Goal: Task Accomplishment & Management: Complete application form

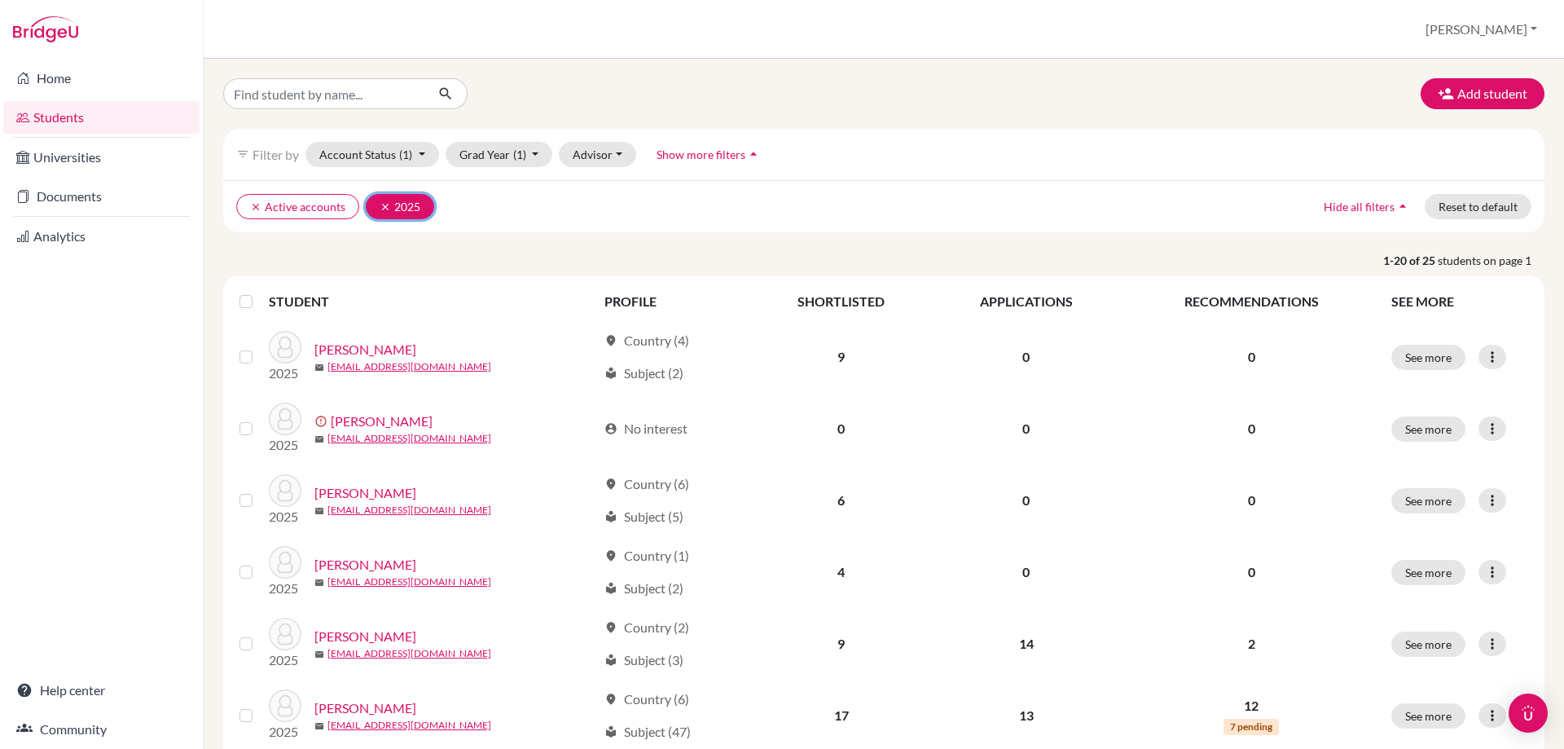
click at [380, 204] on icon "clear" at bounding box center [385, 206] width 11 height 11
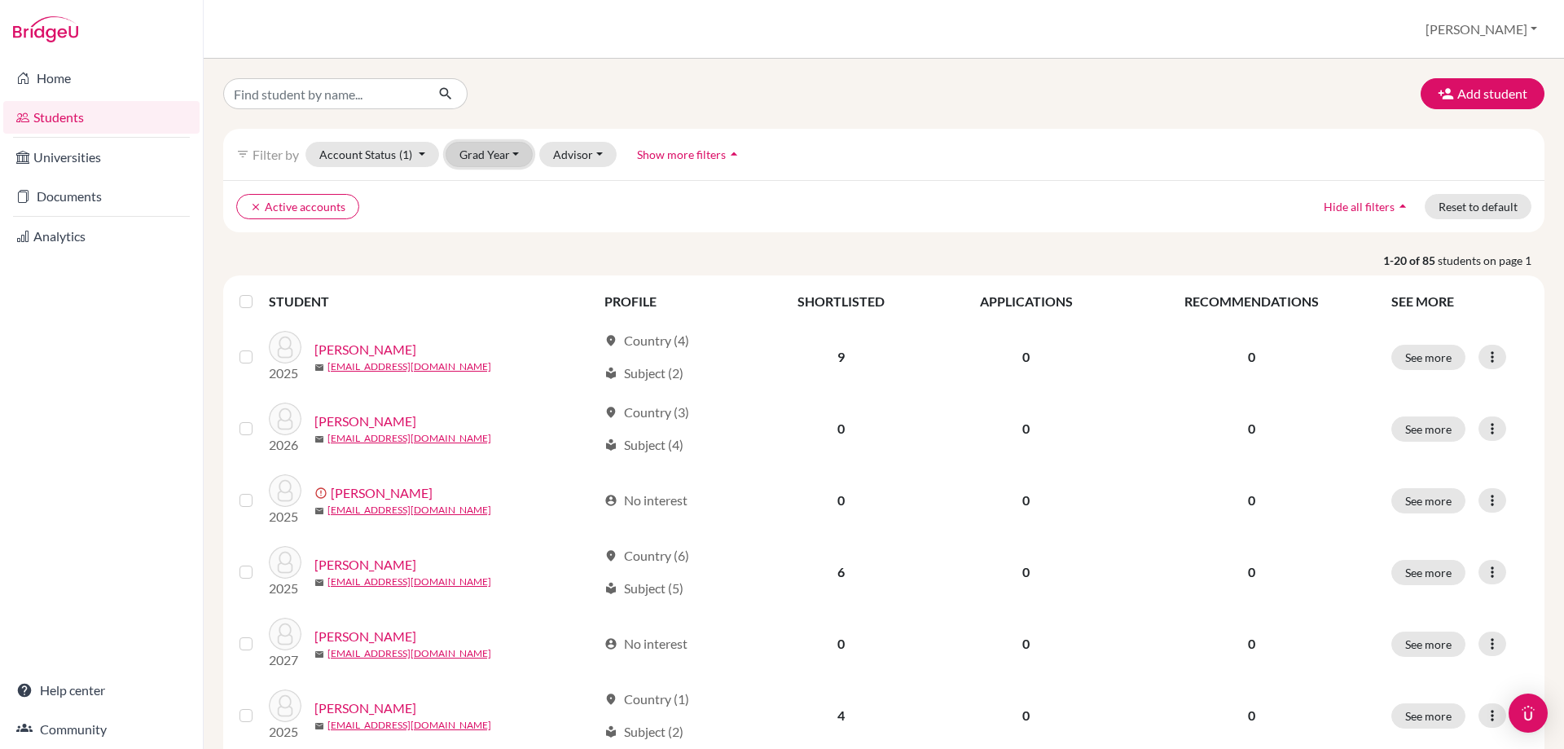
click at [473, 156] on button "Grad Year" at bounding box center [490, 154] width 88 height 25
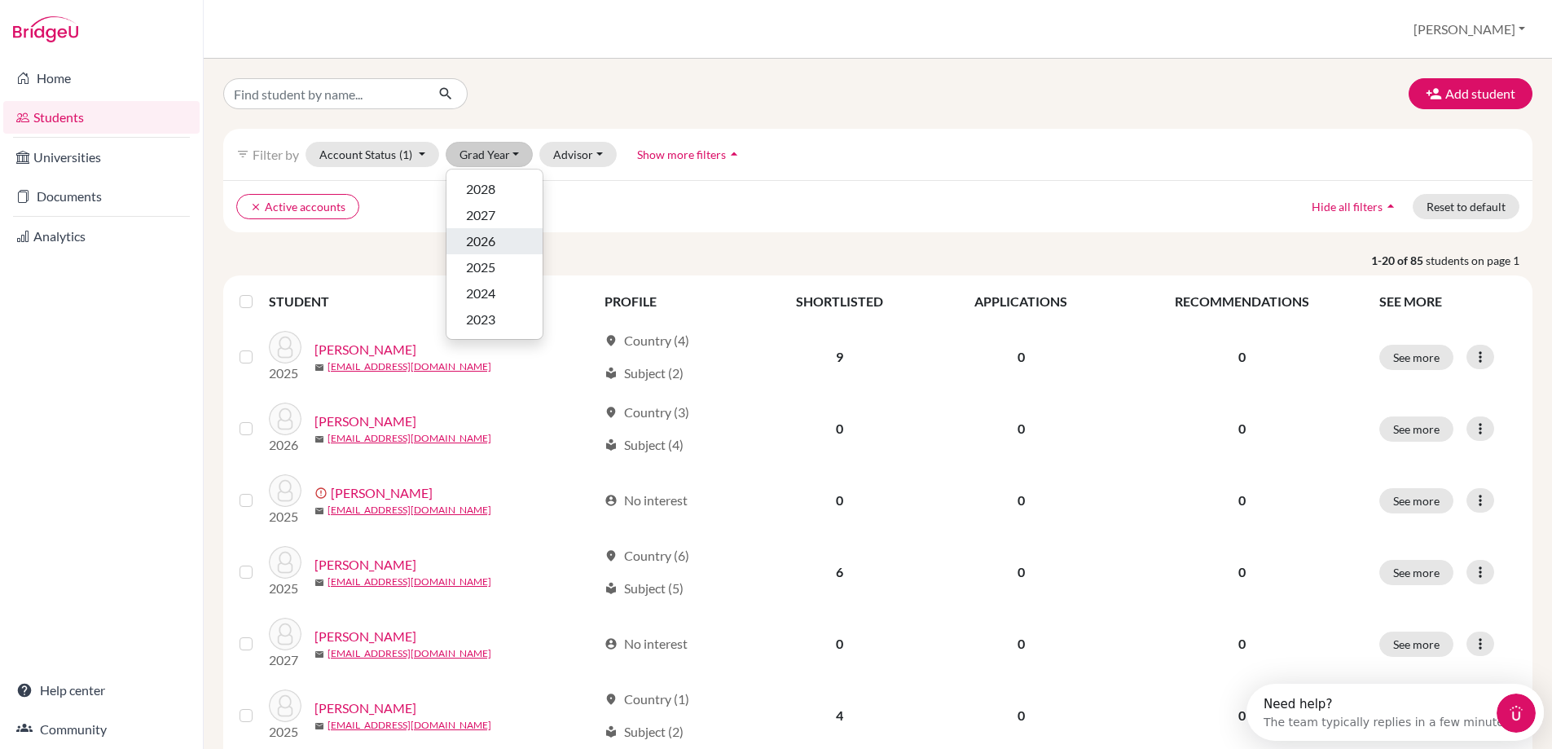
click at [505, 240] on div "2026" at bounding box center [494, 241] width 57 height 20
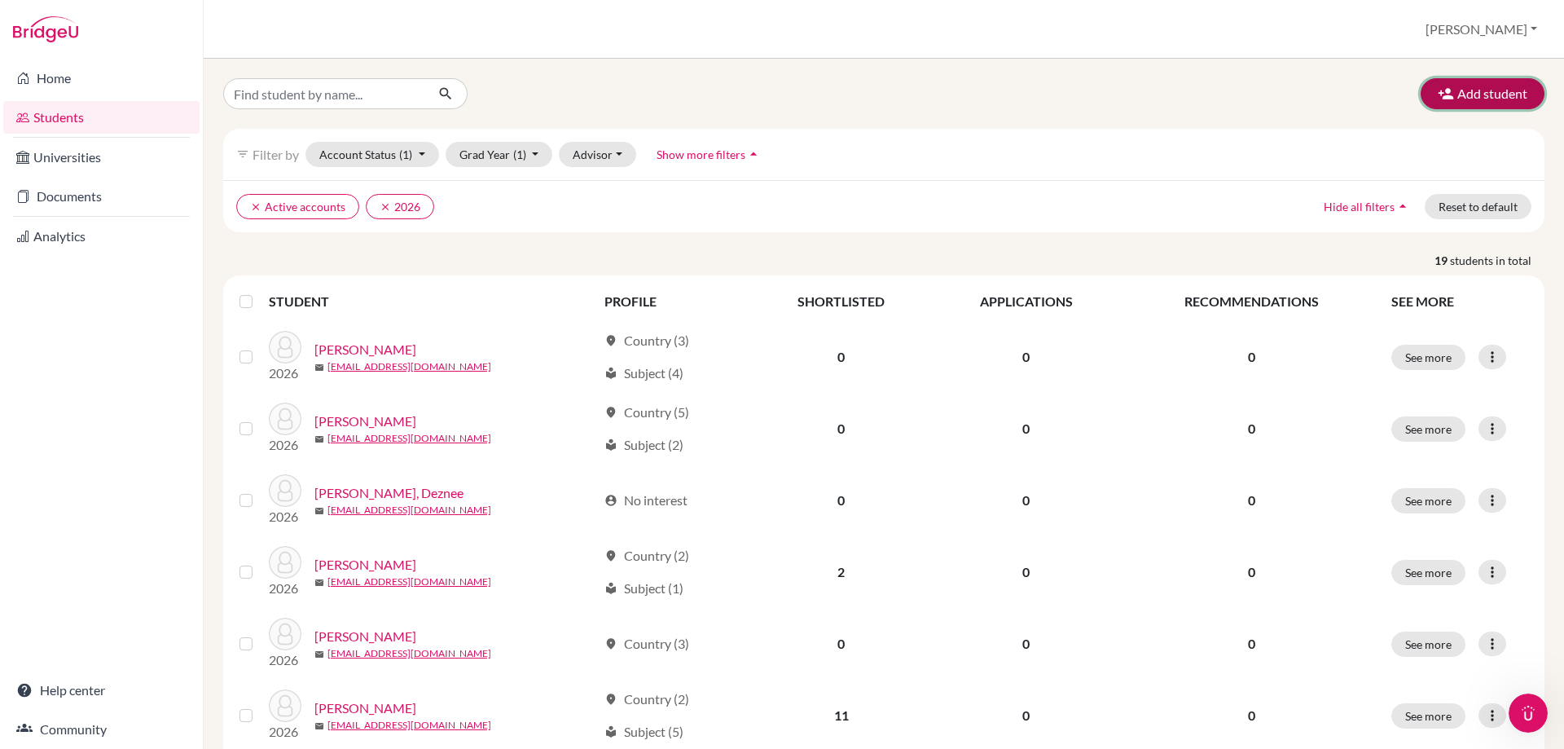
click at [1502, 102] on button "Add student" at bounding box center [1483, 93] width 124 height 31
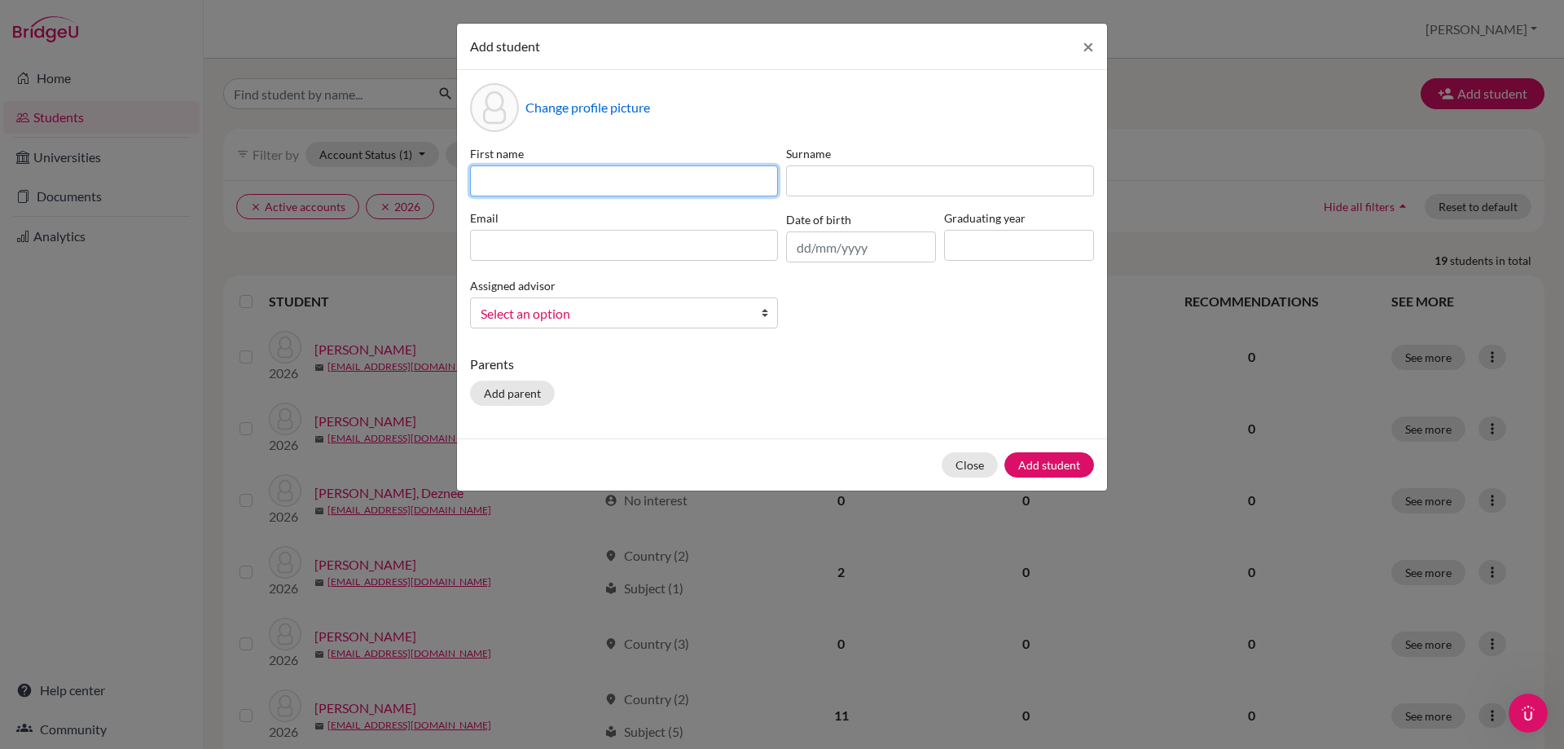
click at [669, 182] on input at bounding box center [624, 180] width 308 height 31
type input "Joseph"
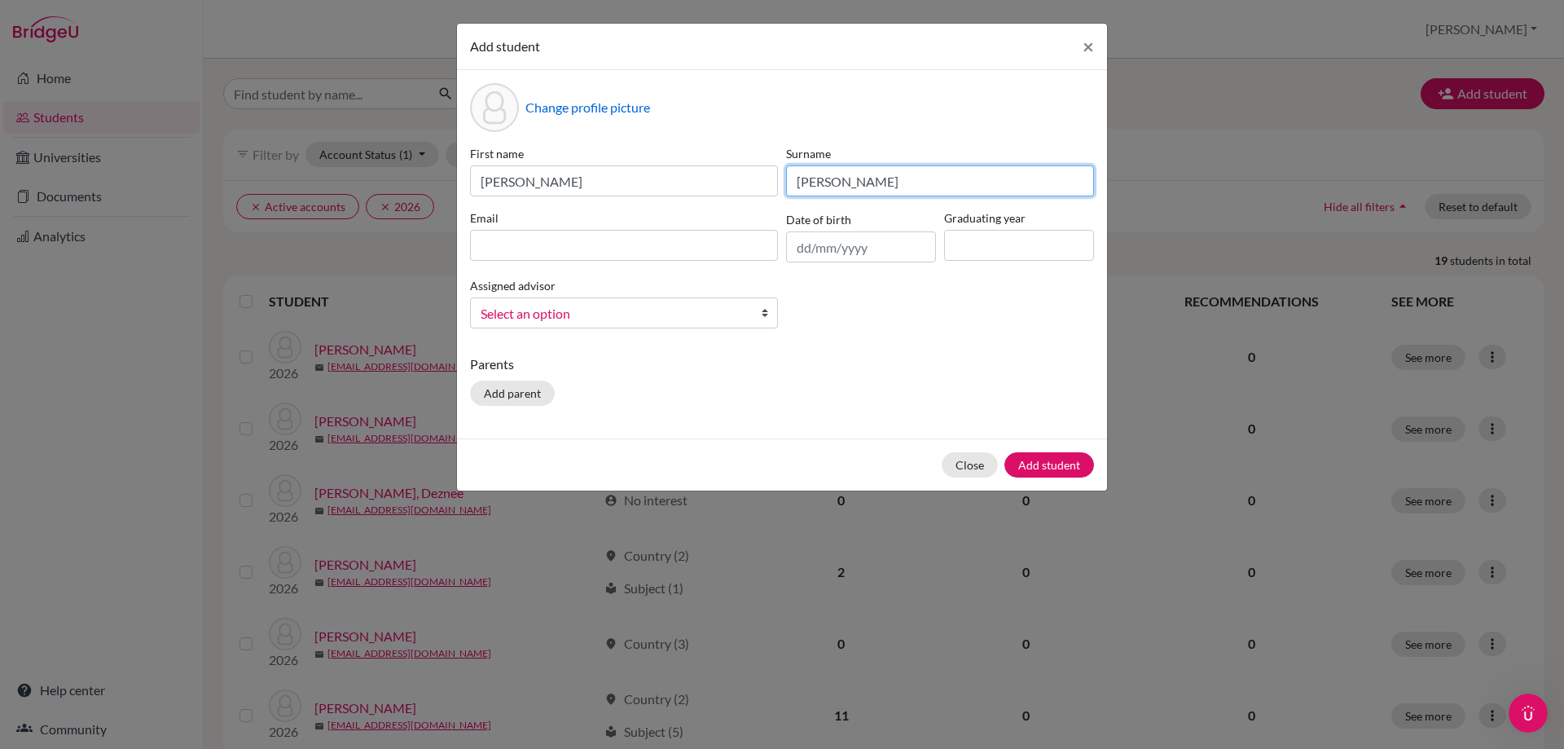
type input "Atha"
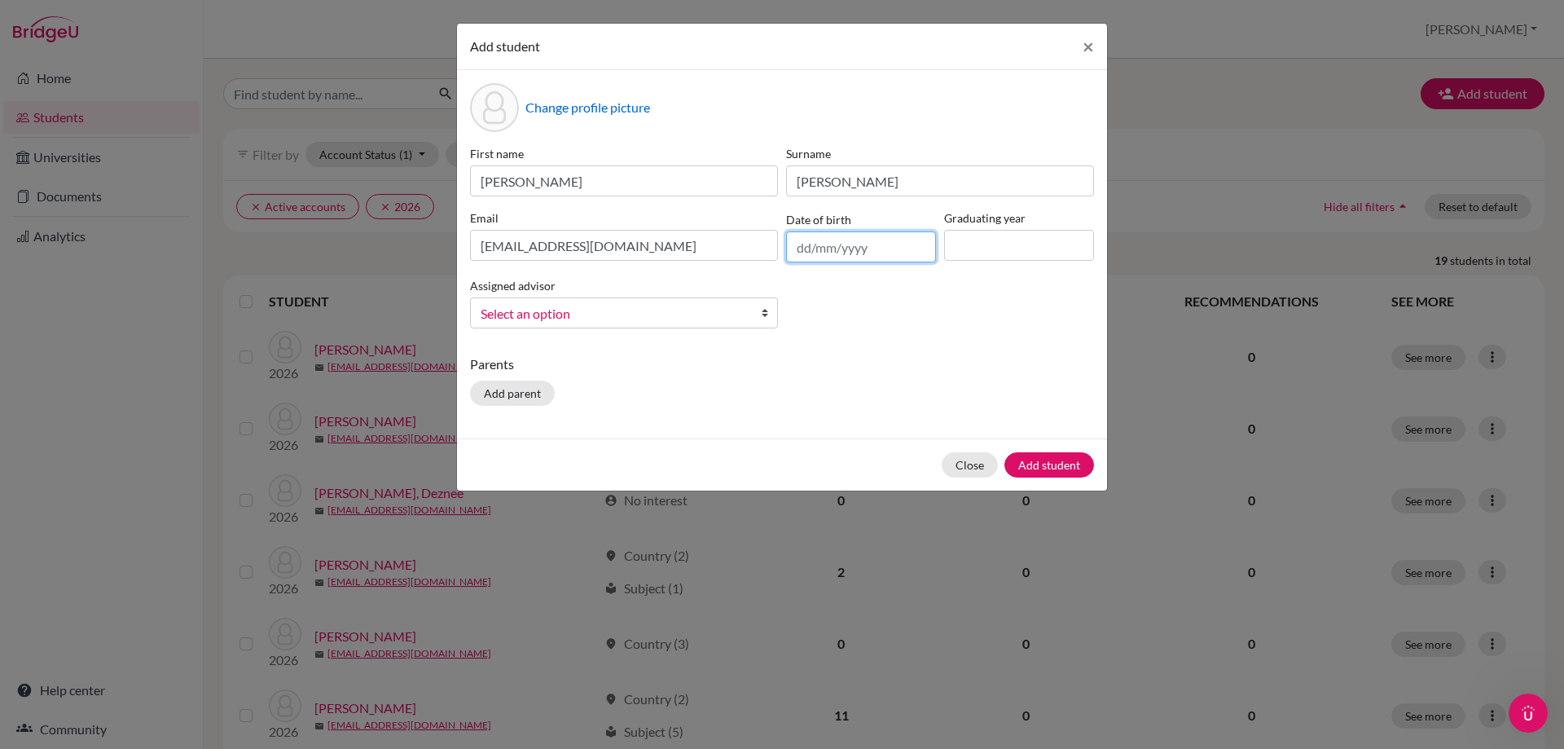
click at [810, 244] on input "text" at bounding box center [861, 246] width 150 height 31
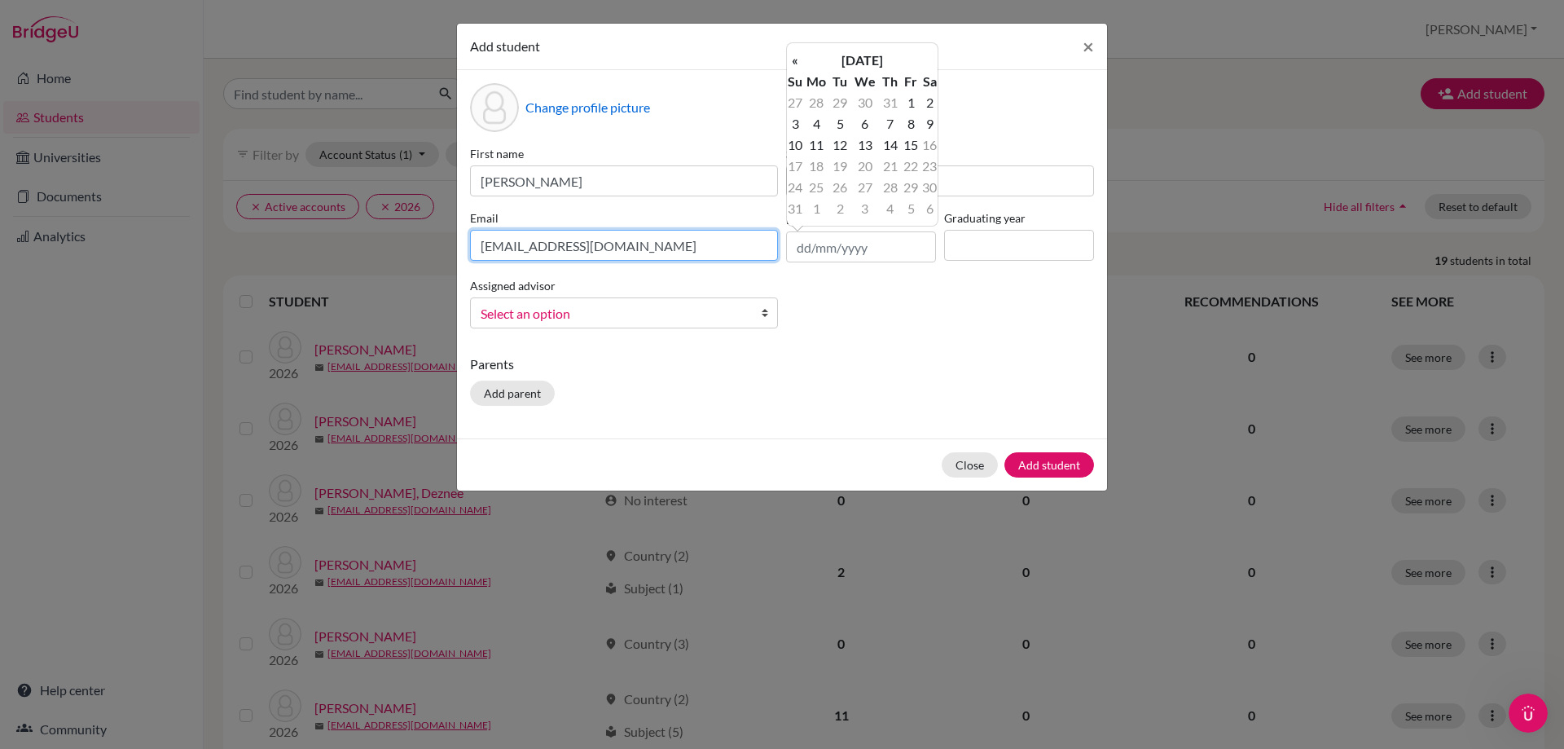
click at [632, 241] on input "jatha03@nca.edu.ni" at bounding box center [624, 245] width 308 height 31
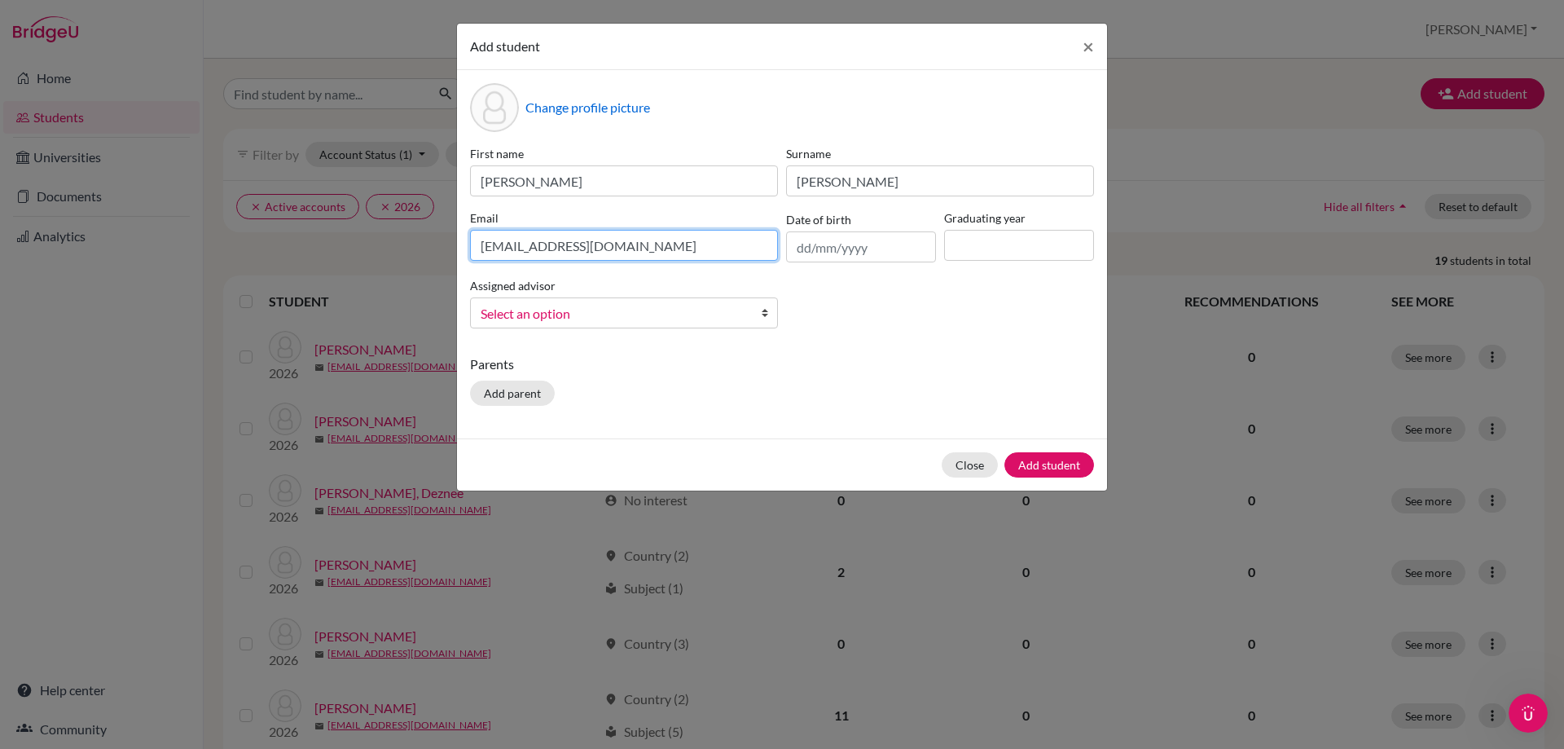
drag, startPoint x: 631, startPoint y: 240, endPoint x: 314, endPoint y: 239, distance: 316.9
click at [316, 248] on div "Add student × Change profile picture First name Joseph Surname Atha Email jatha…" at bounding box center [782, 374] width 1564 height 749
click at [1005, 452] on button "Add student" at bounding box center [1050, 464] width 90 height 25
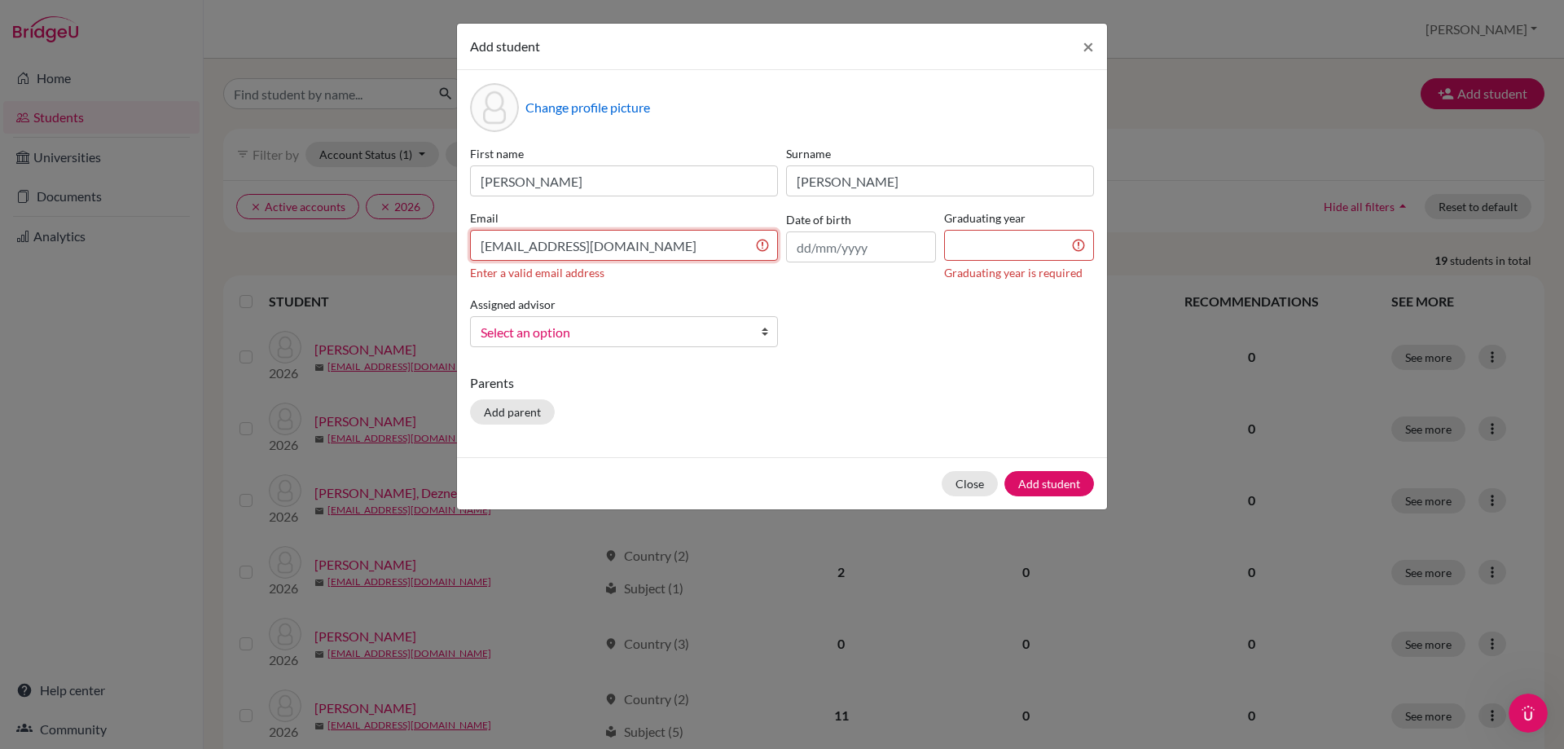
type input "jos3ph4tha@gmail.com"
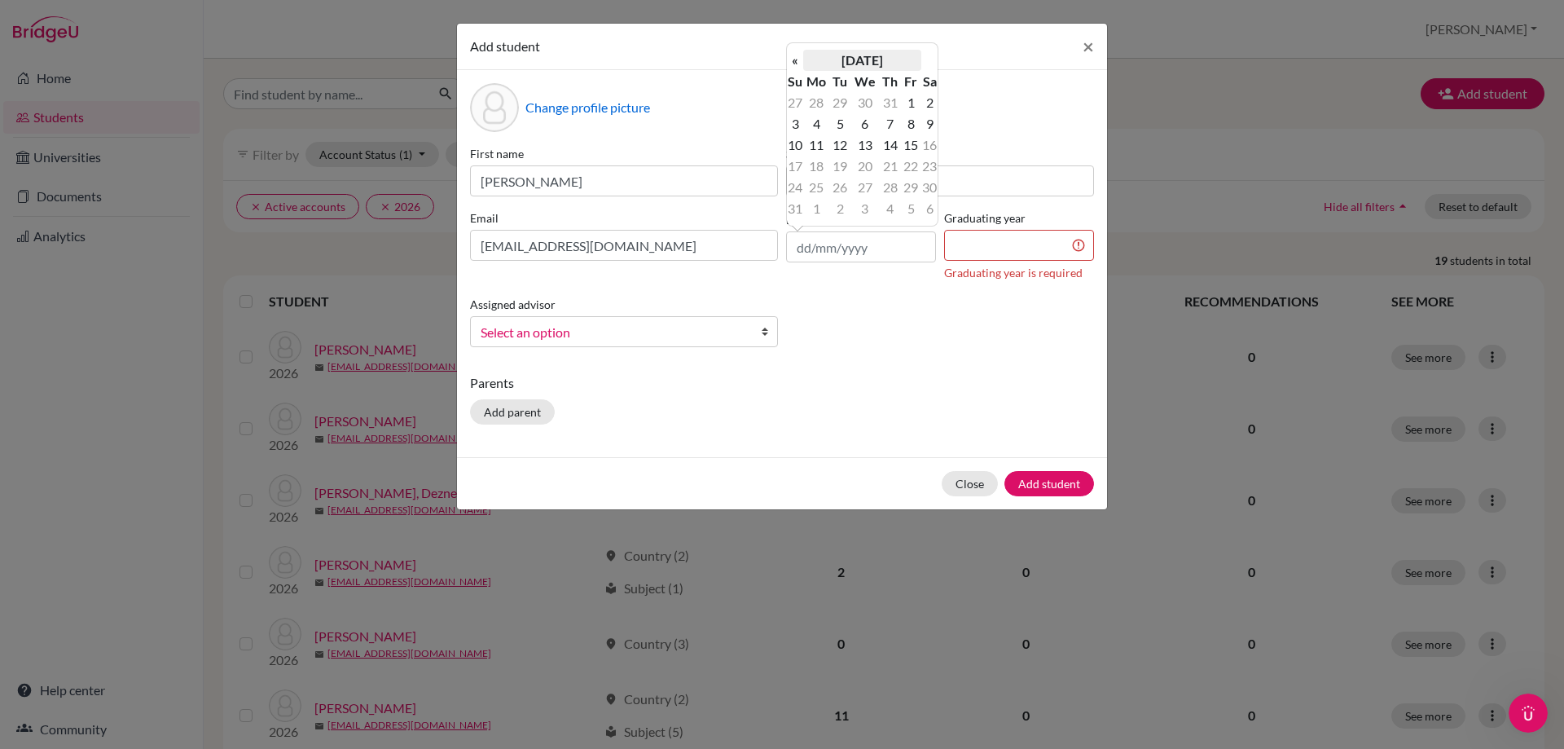
click at [872, 59] on th "August 2025" at bounding box center [862, 60] width 118 height 21
click at [861, 61] on th "2025" at bounding box center [862, 65] width 118 height 21
click at [796, 68] on th "«" at bounding box center [795, 65] width 16 height 21
click at [803, 69] on th "«" at bounding box center [795, 65] width 16 height 21
click at [853, 194] on span "2008" at bounding box center [844, 195] width 34 height 44
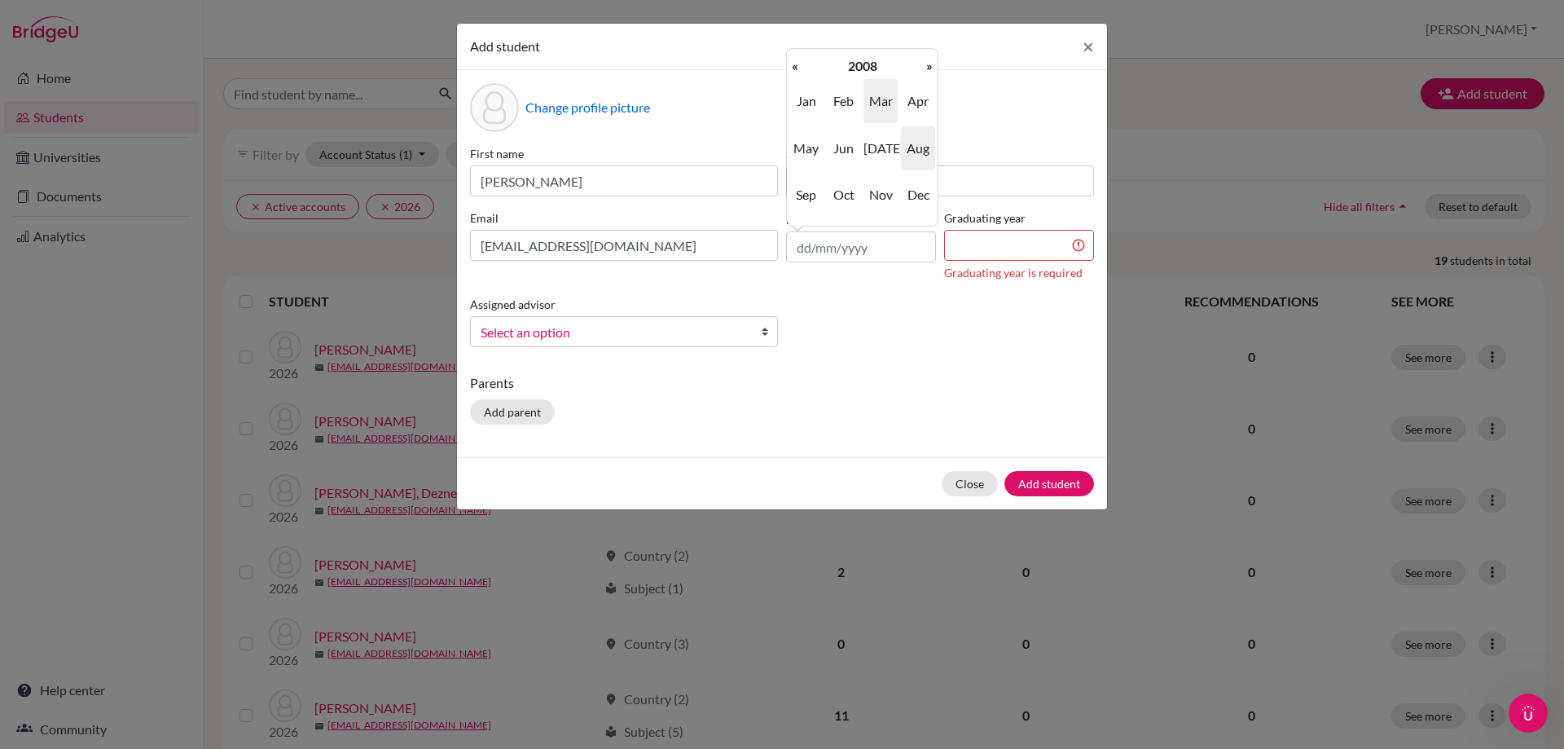
click at [888, 107] on span "Mar" at bounding box center [881, 101] width 34 height 44
click at [810, 125] on td "3" at bounding box center [816, 123] width 27 height 21
type input "03/03/2008"
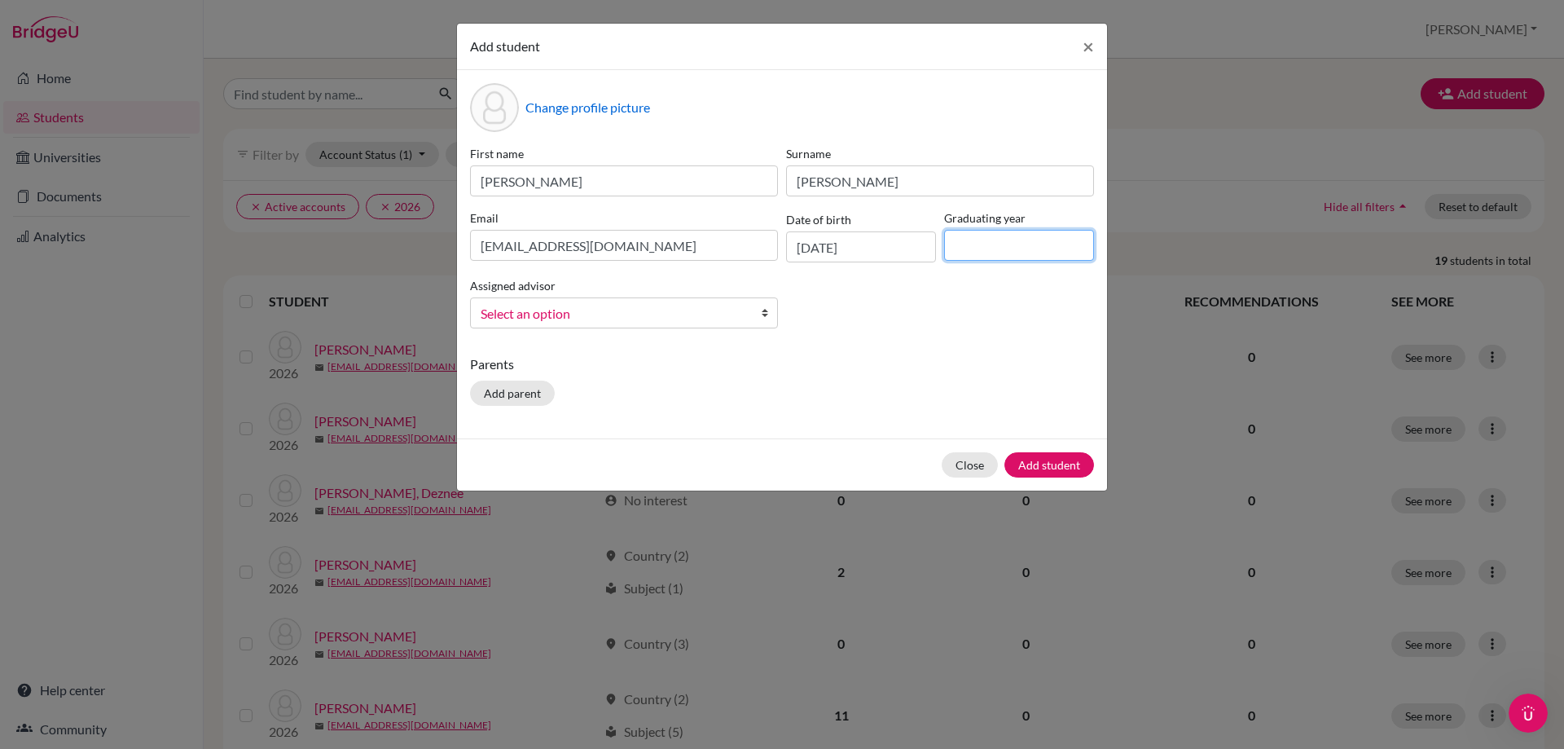
click at [990, 242] on input at bounding box center [1019, 245] width 150 height 31
type input "2026"
drag, startPoint x: 565, startPoint y: 290, endPoint x: 563, endPoint y: 299, distance: 9.1
click at [563, 299] on div "Assigned advisor Havens, Judith McFall, Andrea Select an option" at bounding box center [624, 301] width 316 height 53
click at [562, 312] on span "Select an option" at bounding box center [614, 313] width 266 height 21
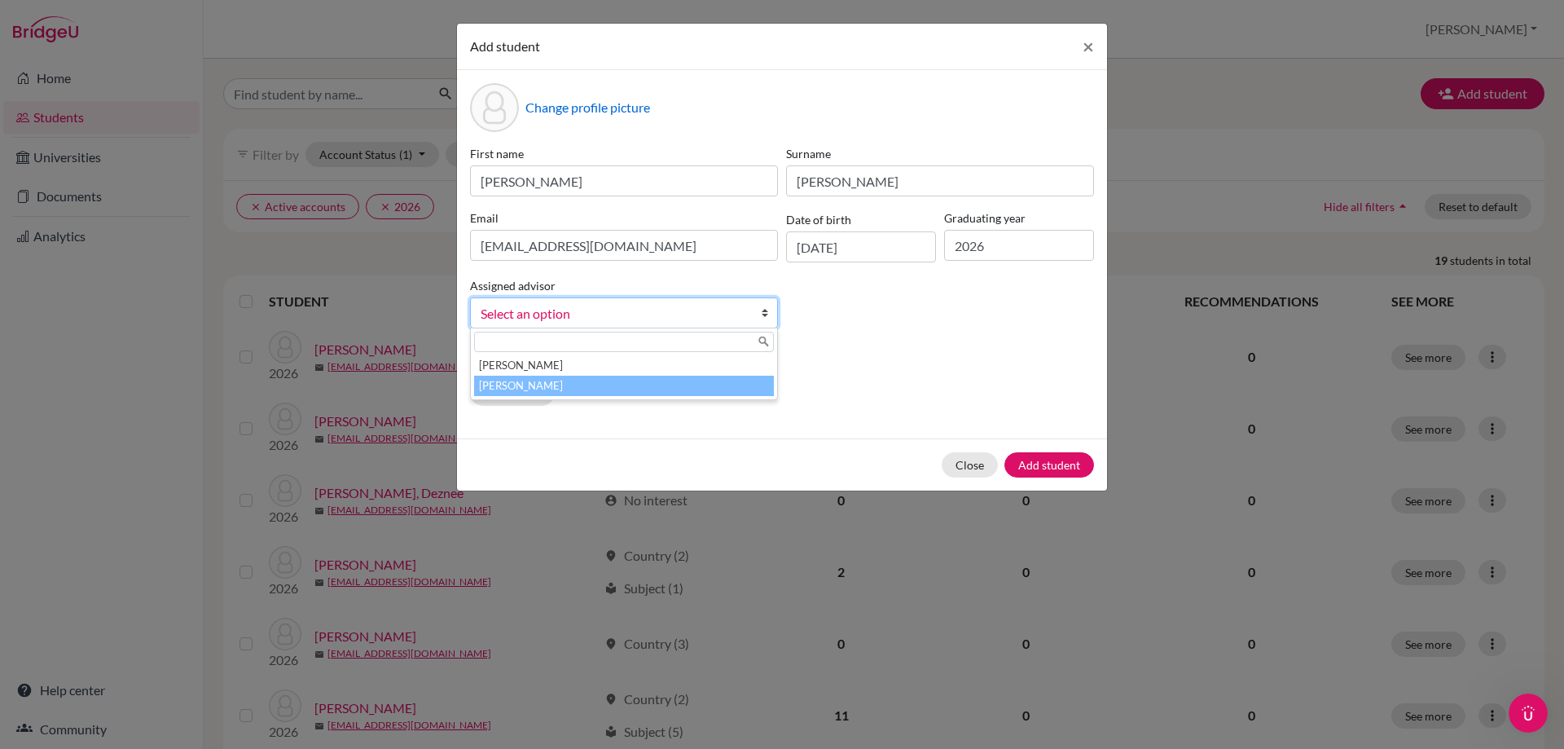
click at [588, 378] on li "McFall, Andrea" at bounding box center [624, 386] width 300 height 20
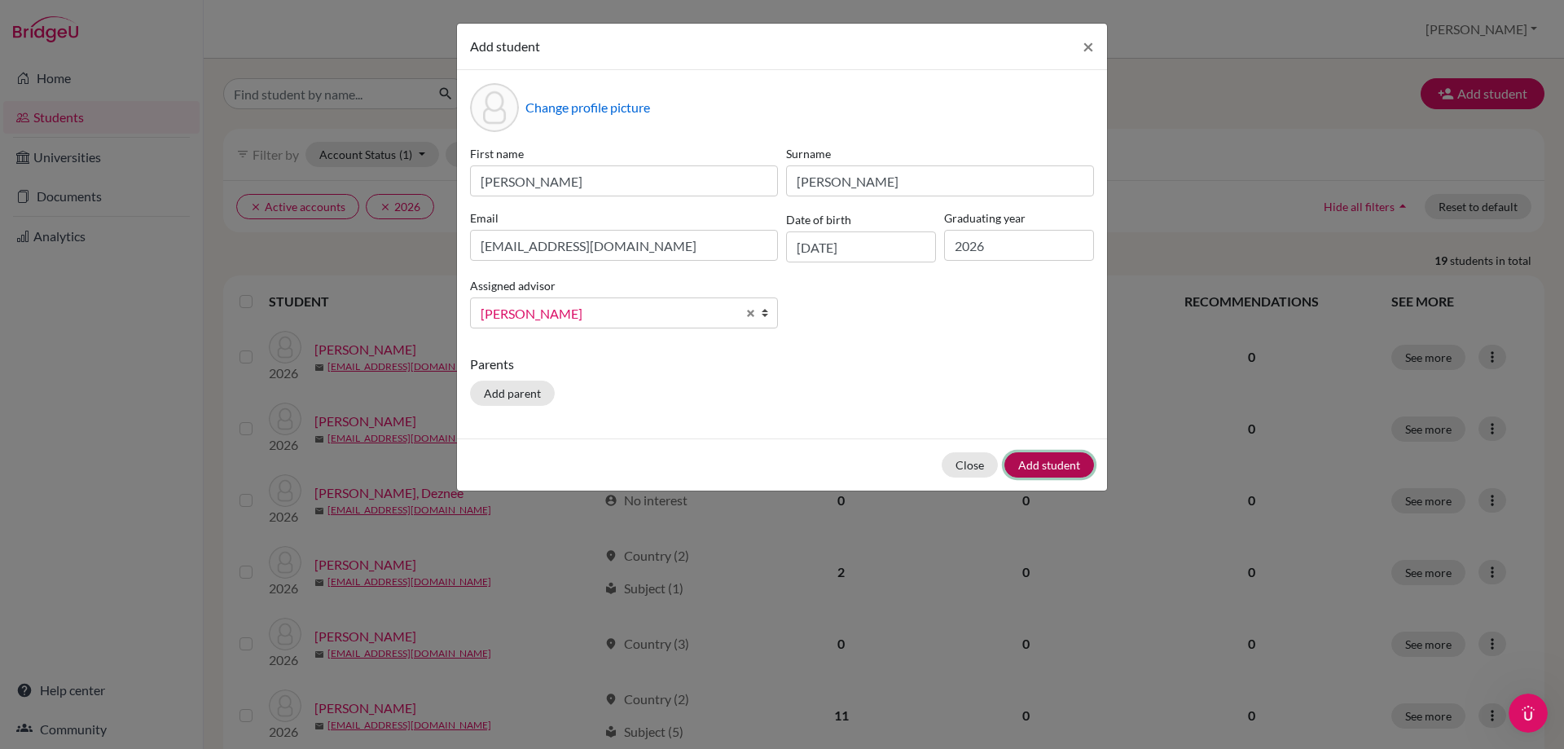
click at [1070, 465] on button "Add student" at bounding box center [1050, 464] width 90 height 25
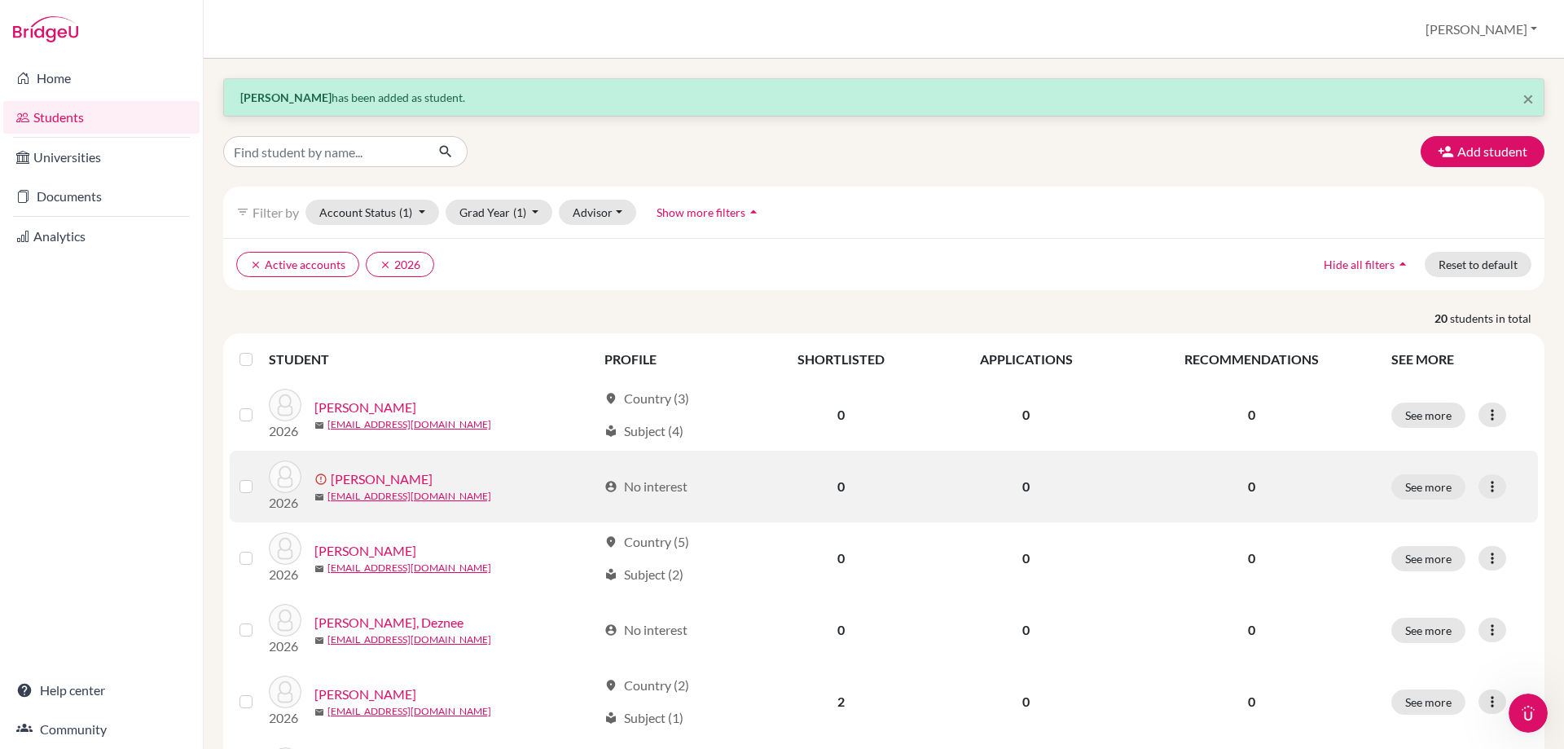
drag, startPoint x: 1070, startPoint y: 465, endPoint x: 381, endPoint y: 480, distance: 688.6
click at [381, 480] on link "[PERSON_NAME]" at bounding box center [382, 479] width 102 height 20
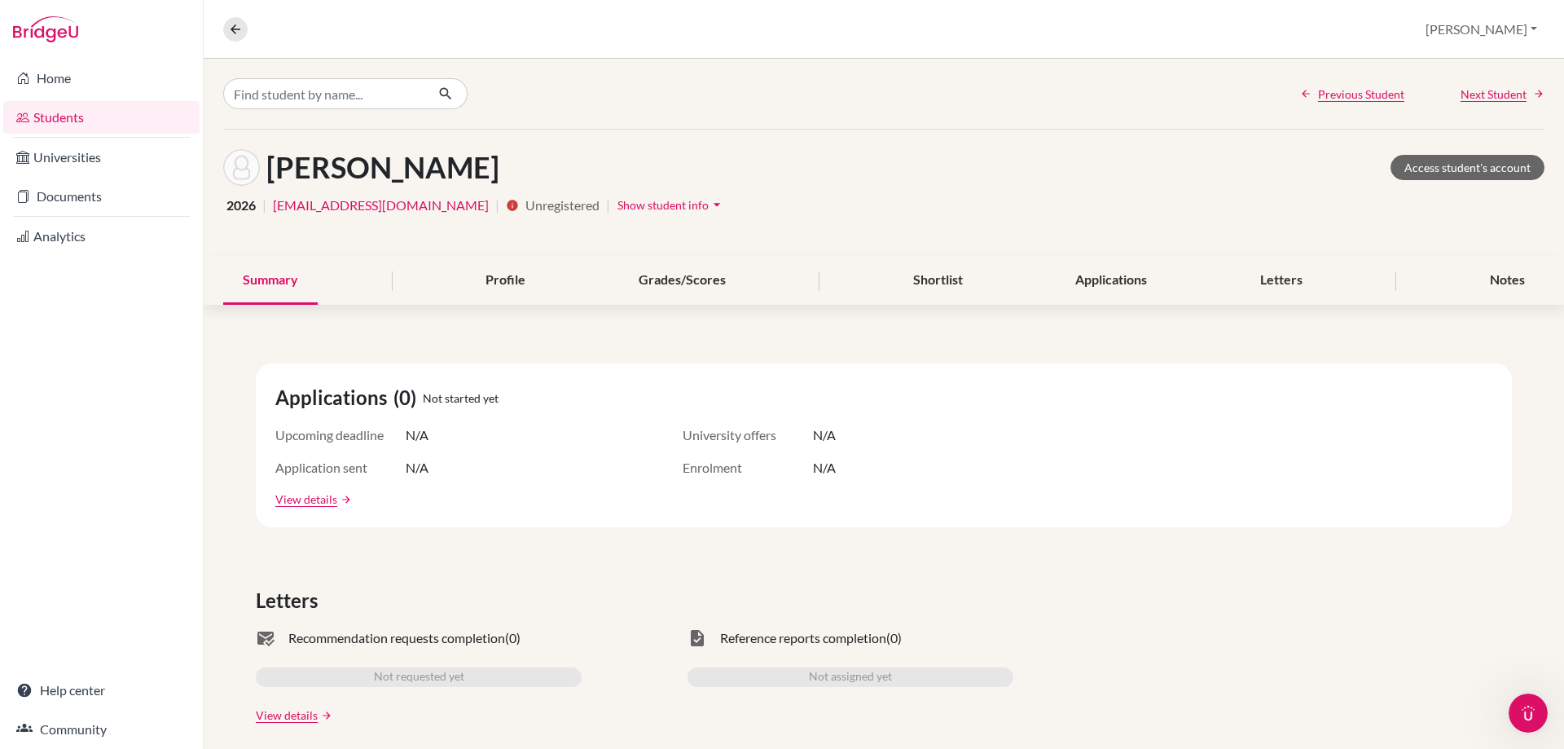
click at [344, 208] on link "jos3ph4tha@gmail.com" at bounding box center [381, 206] width 216 height 20
click at [618, 200] on span "Show student info" at bounding box center [663, 205] width 91 height 14
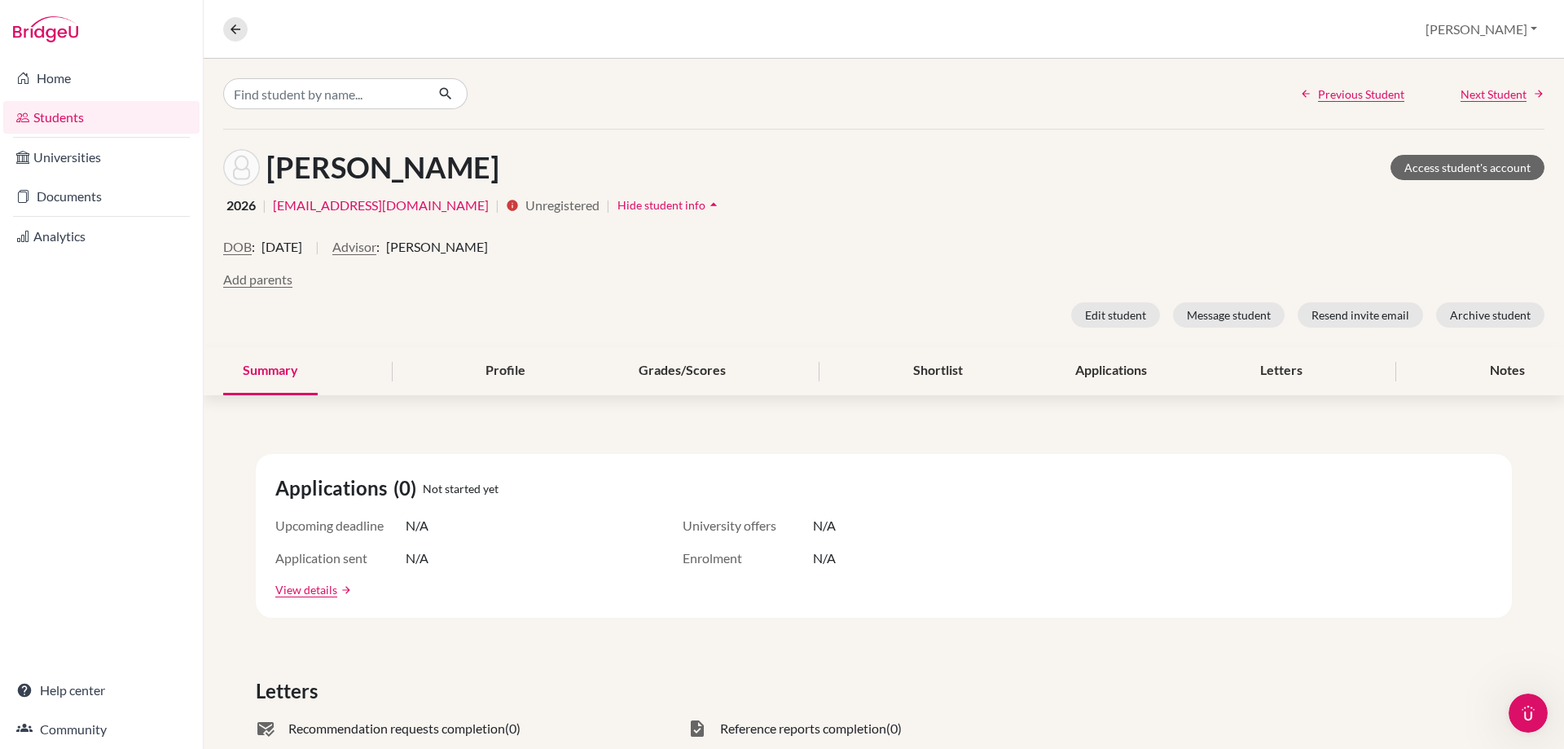
click at [617, 197] on button "Hide student info arrow_drop_up" at bounding box center [670, 204] width 106 height 25
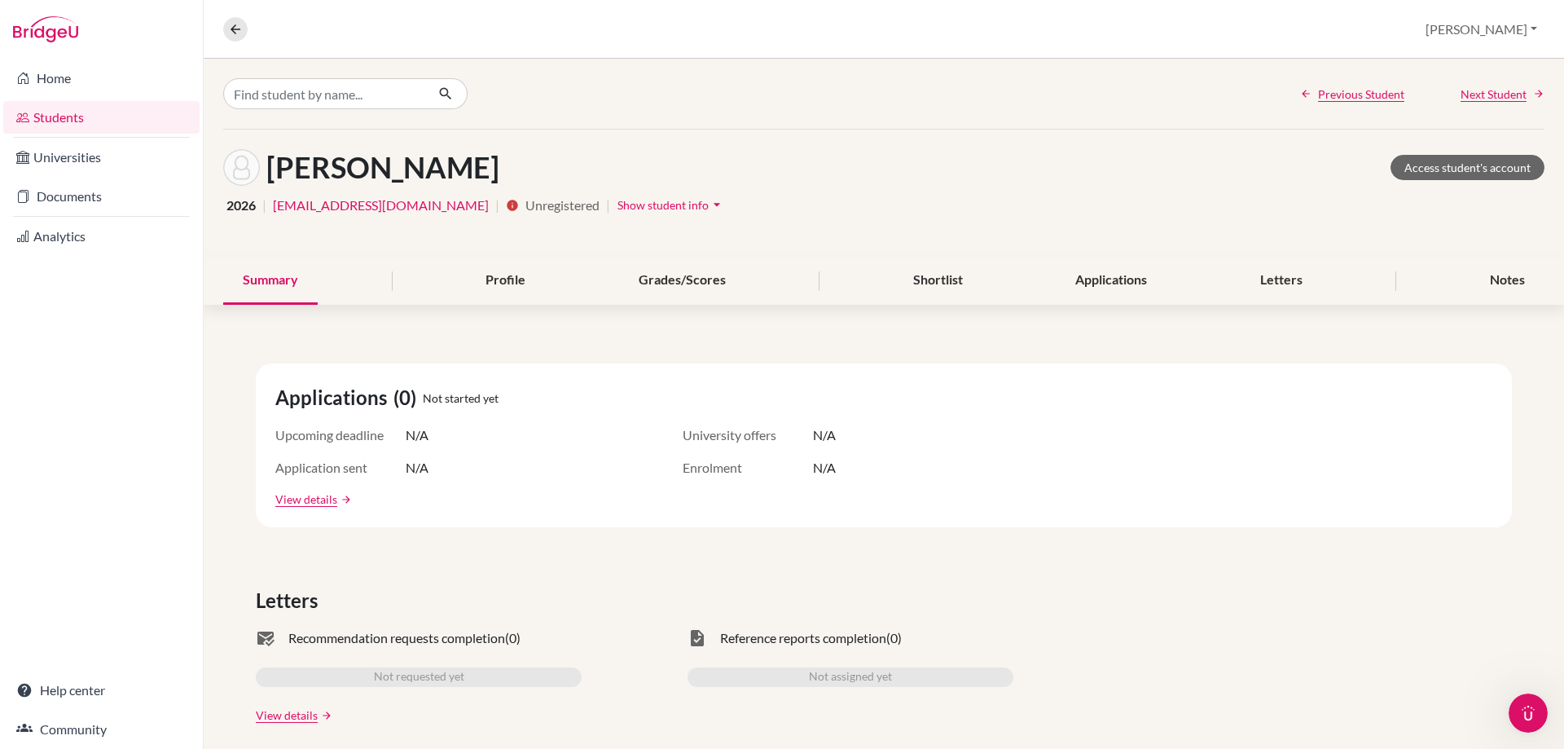
click at [617, 197] on button "Show student info arrow_drop_down" at bounding box center [671, 204] width 109 height 25
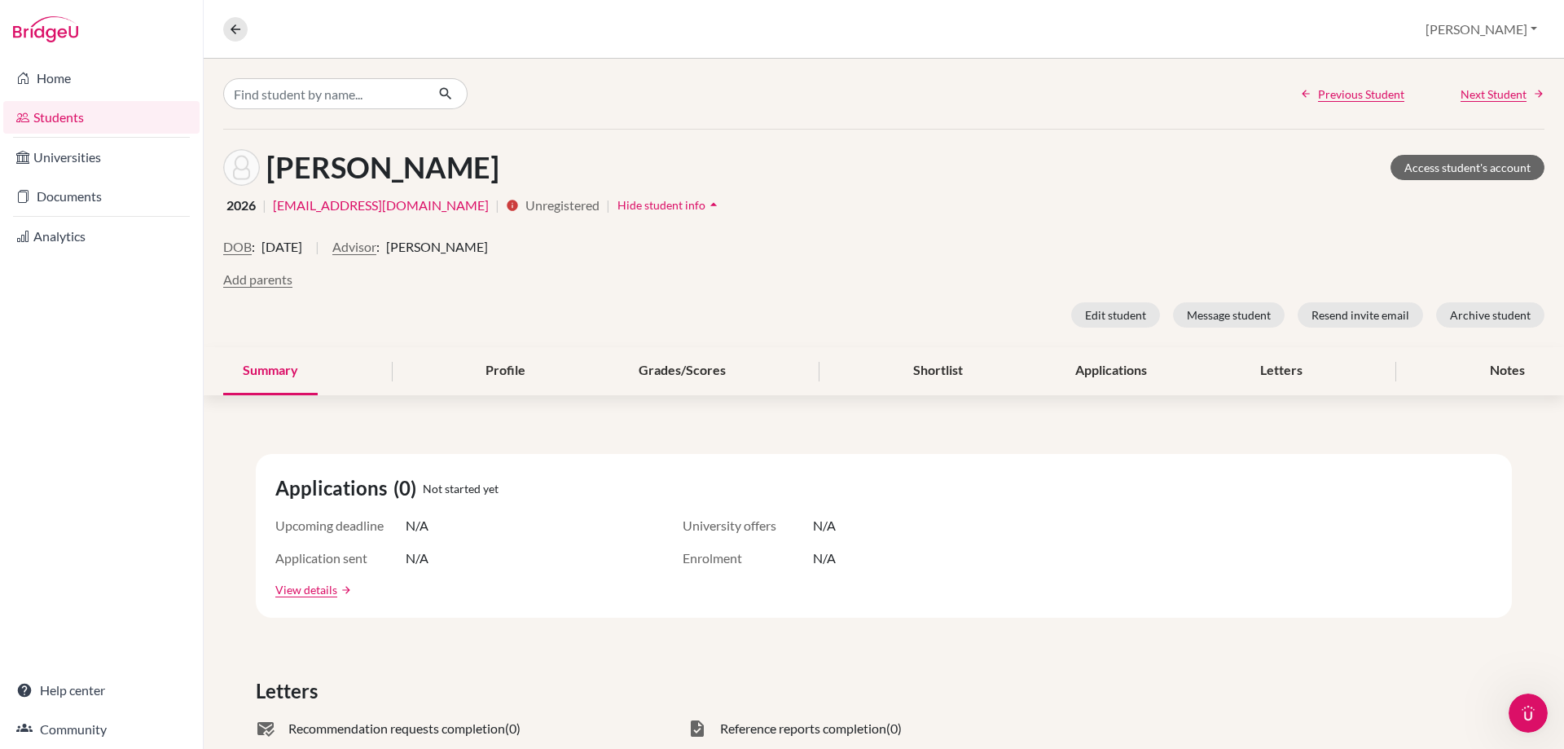
click at [33, 28] on img at bounding box center [45, 29] width 65 height 26
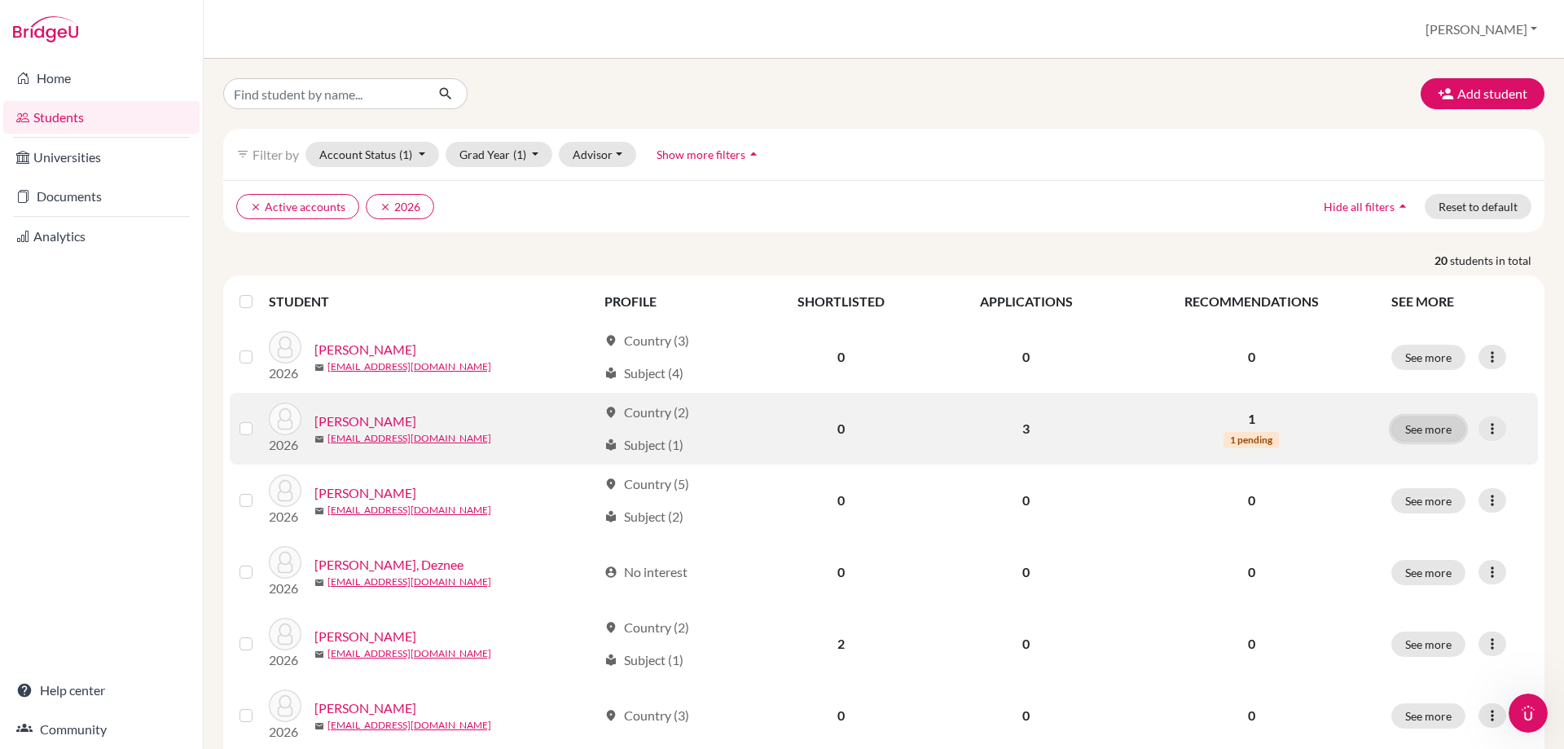
click at [1420, 429] on button "See more" at bounding box center [1429, 428] width 74 height 25
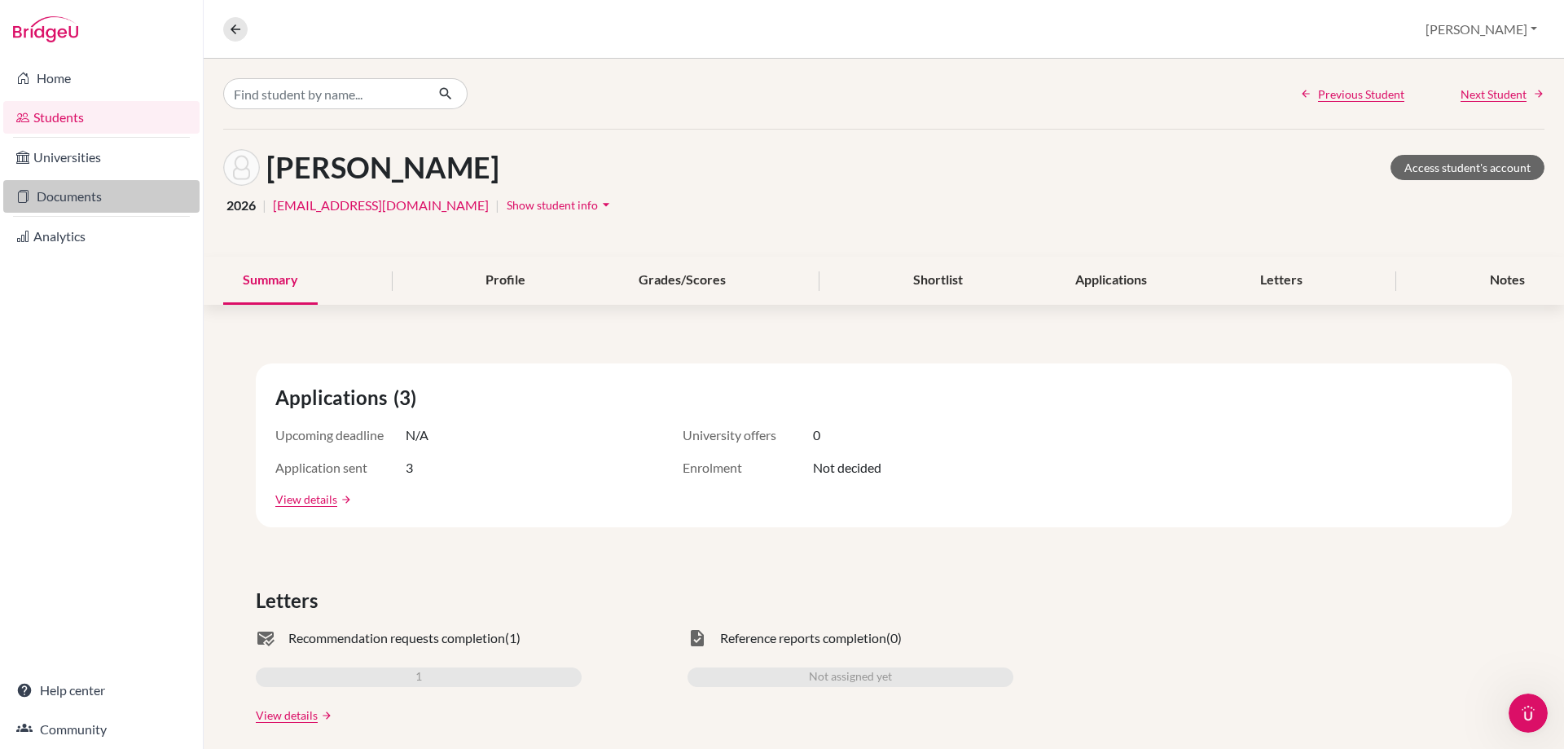
click at [37, 203] on link "Documents" at bounding box center [101, 196] width 196 height 33
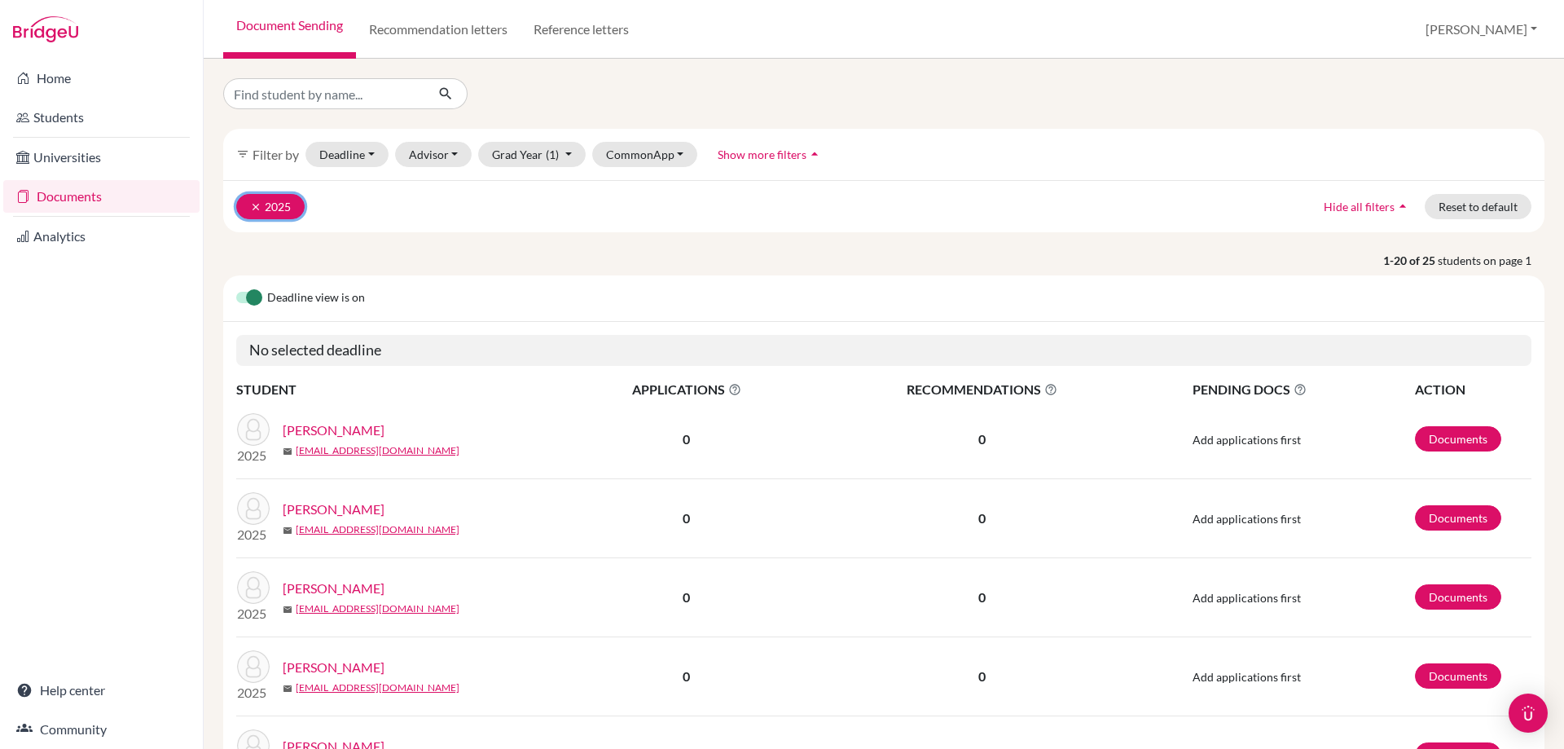
click at [246, 202] on button "clear 2025" at bounding box center [270, 206] width 68 height 25
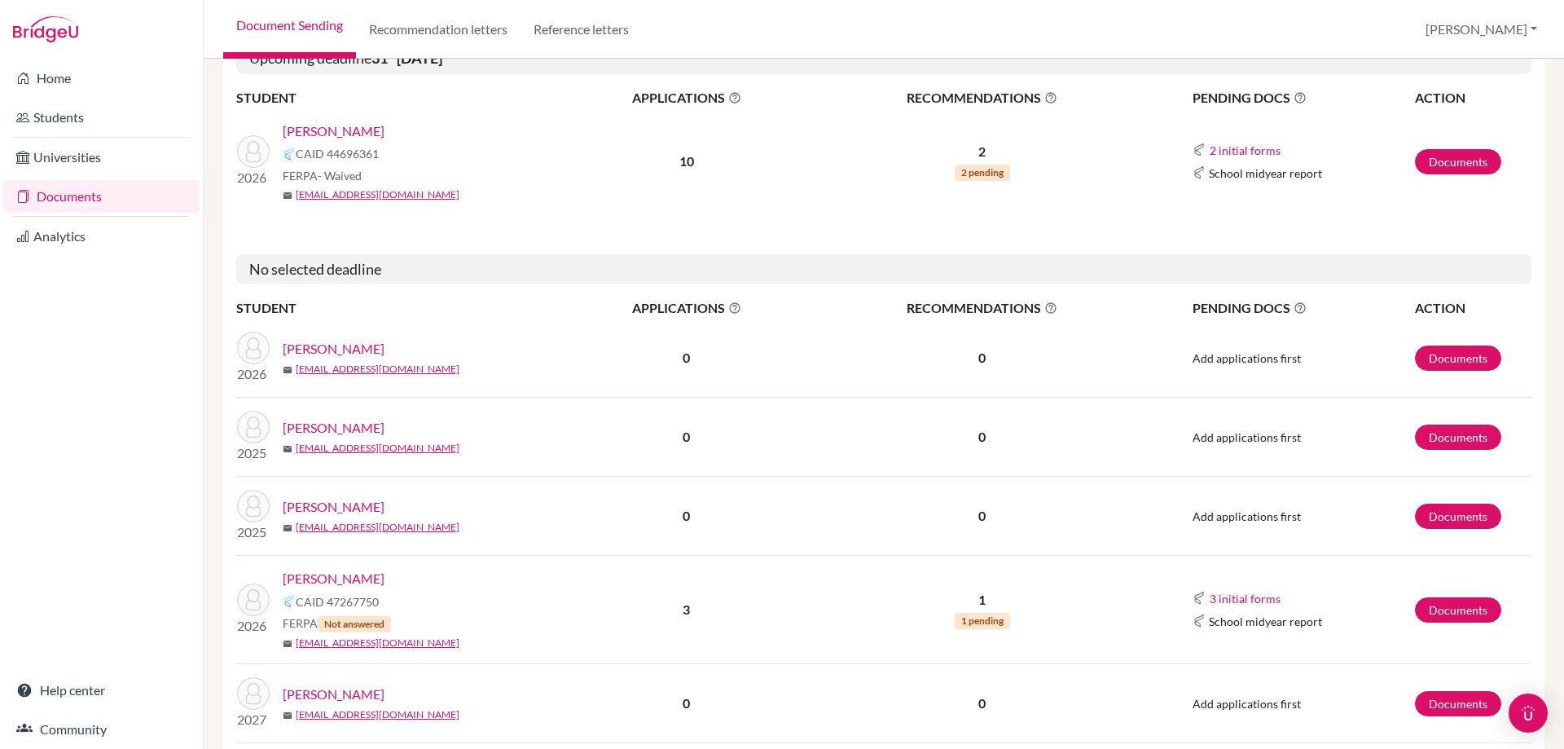
scroll to position [326, 0]
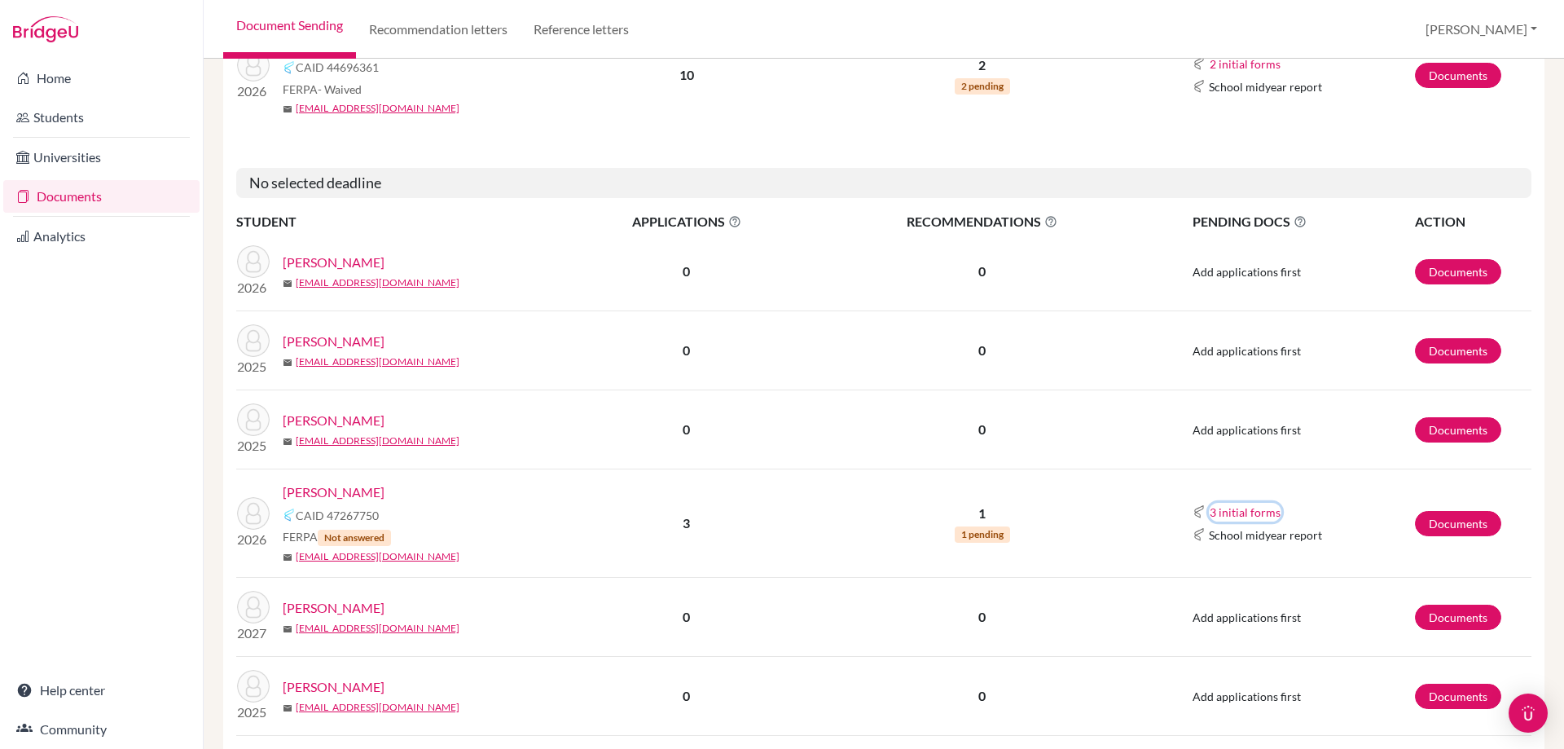
click at [1253, 510] on button "3 initial forms" at bounding box center [1245, 512] width 73 height 19
click at [1434, 522] on link "Documents" at bounding box center [1458, 523] width 86 height 25
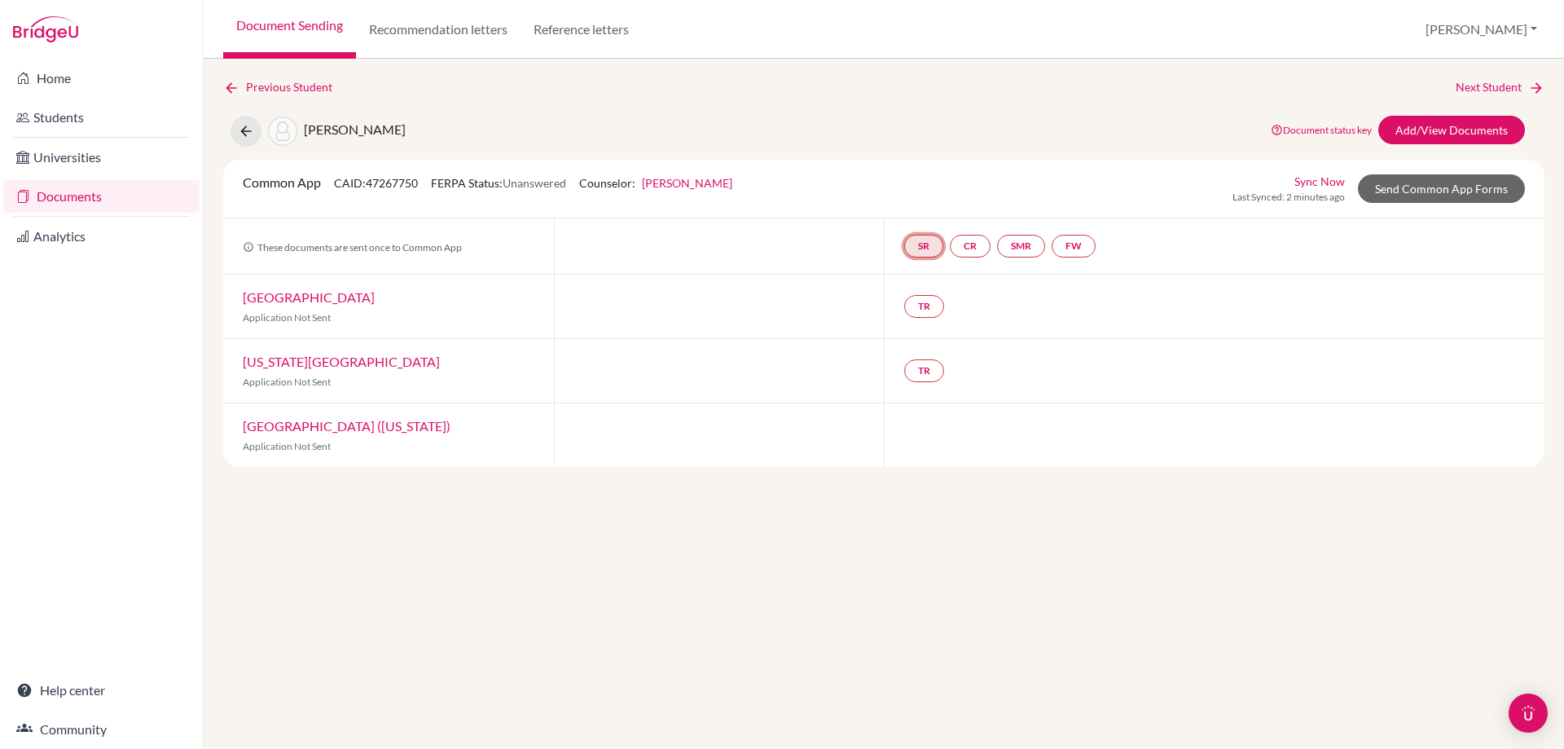
click at [997, 247] on link "SR" at bounding box center [1021, 246] width 48 height 23
click at [967, 241] on link "CR" at bounding box center [970, 246] width 41 height 23
click at [1031, 248] on link "SMR" at bounding box center [1021, 246] width 48 height 23
click at [1087, 247] on link "FW" at bounding box center [1074, 246] width 44 height 23
click at [1194, 245] on div "SR CR SMR FW Fee waiver Fee waiver Incomplete" at bounding box center [1214, 245] width 661 height 55
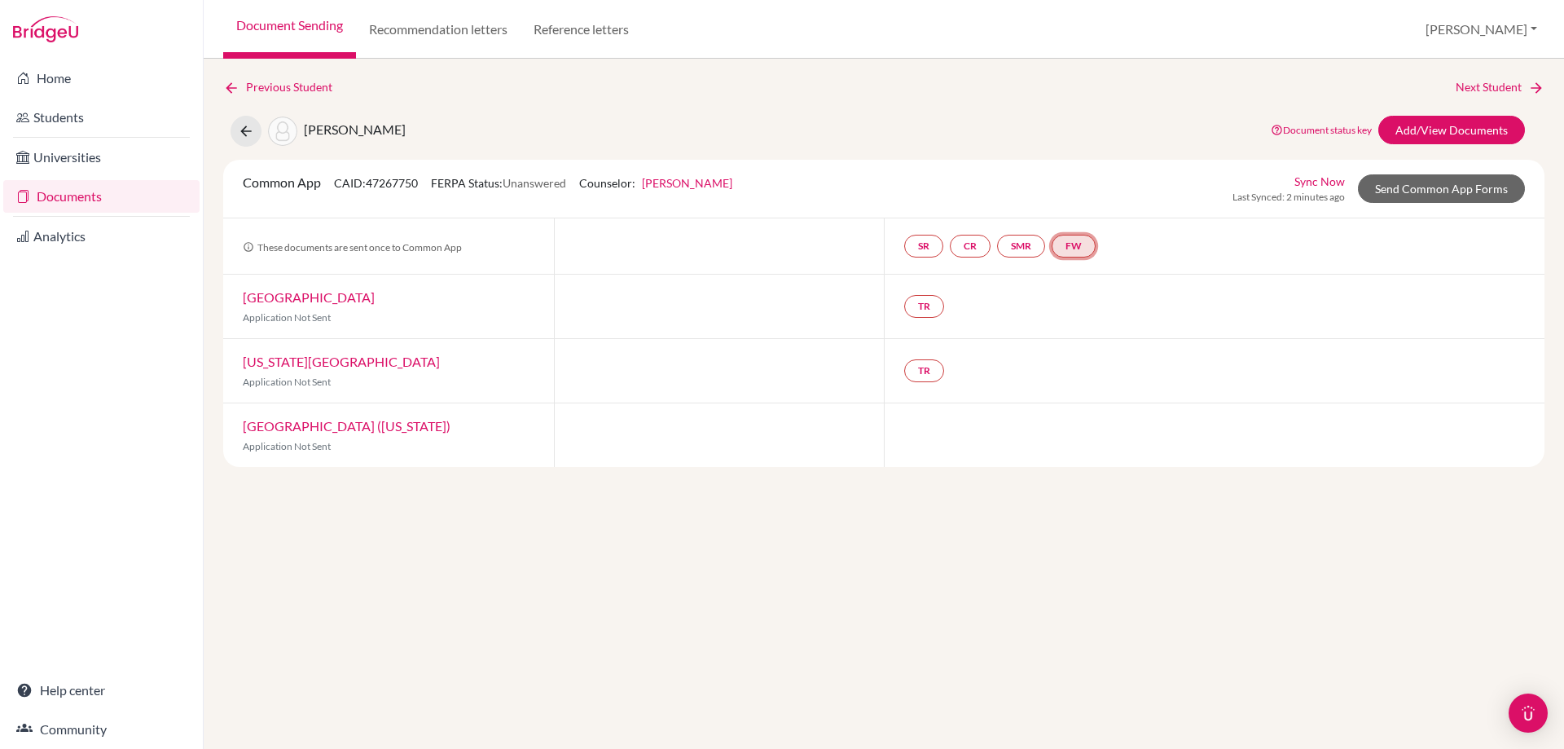
click at [1089, 240] on link "FW" at bounding box center [1074, 246] width 44 height 23
click at [1075, 199] on link "Fee waiver" at bounding box center [1079, 197] width 55 height 14
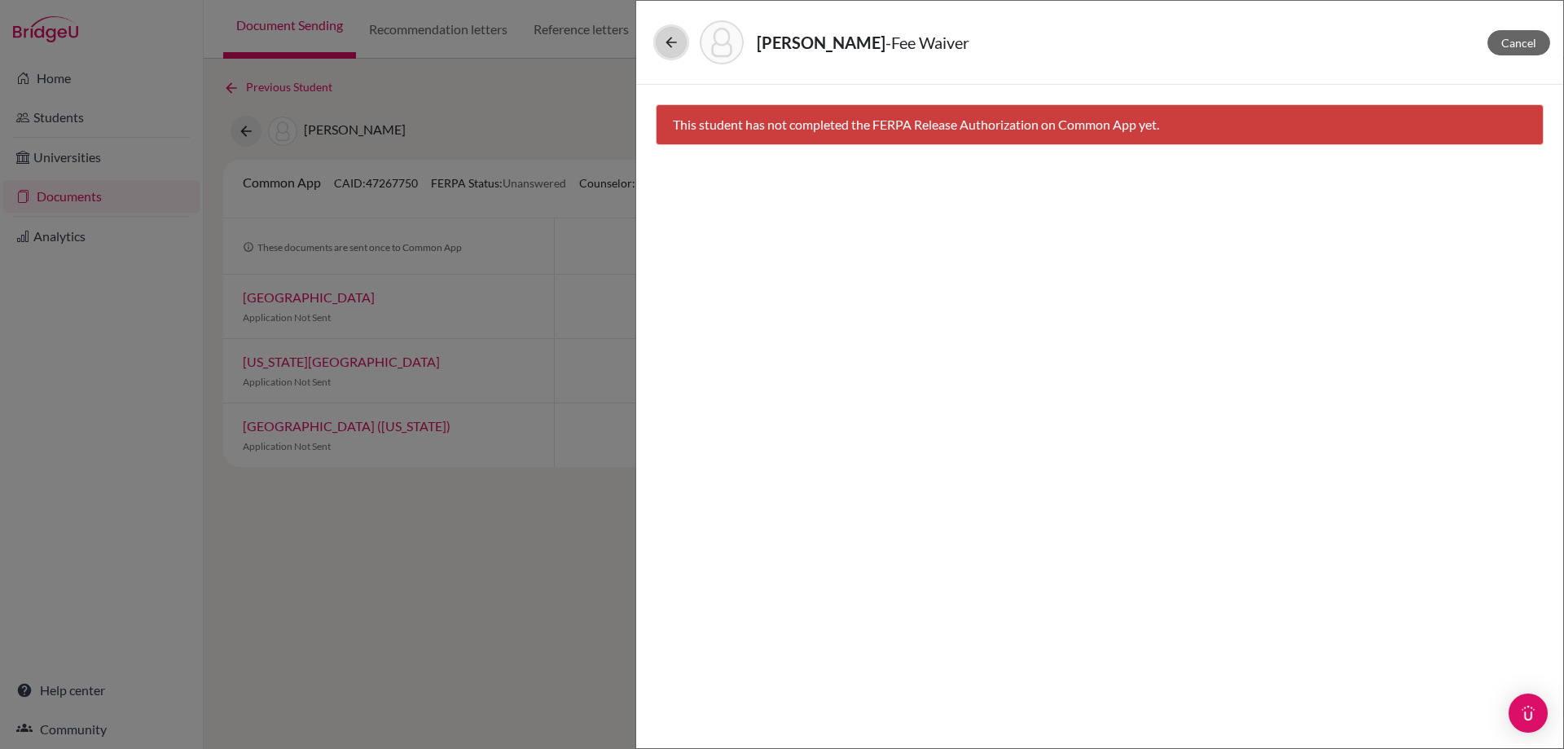
click at [660, 43] on button at bounding box center [671, 42] width 31 height 31
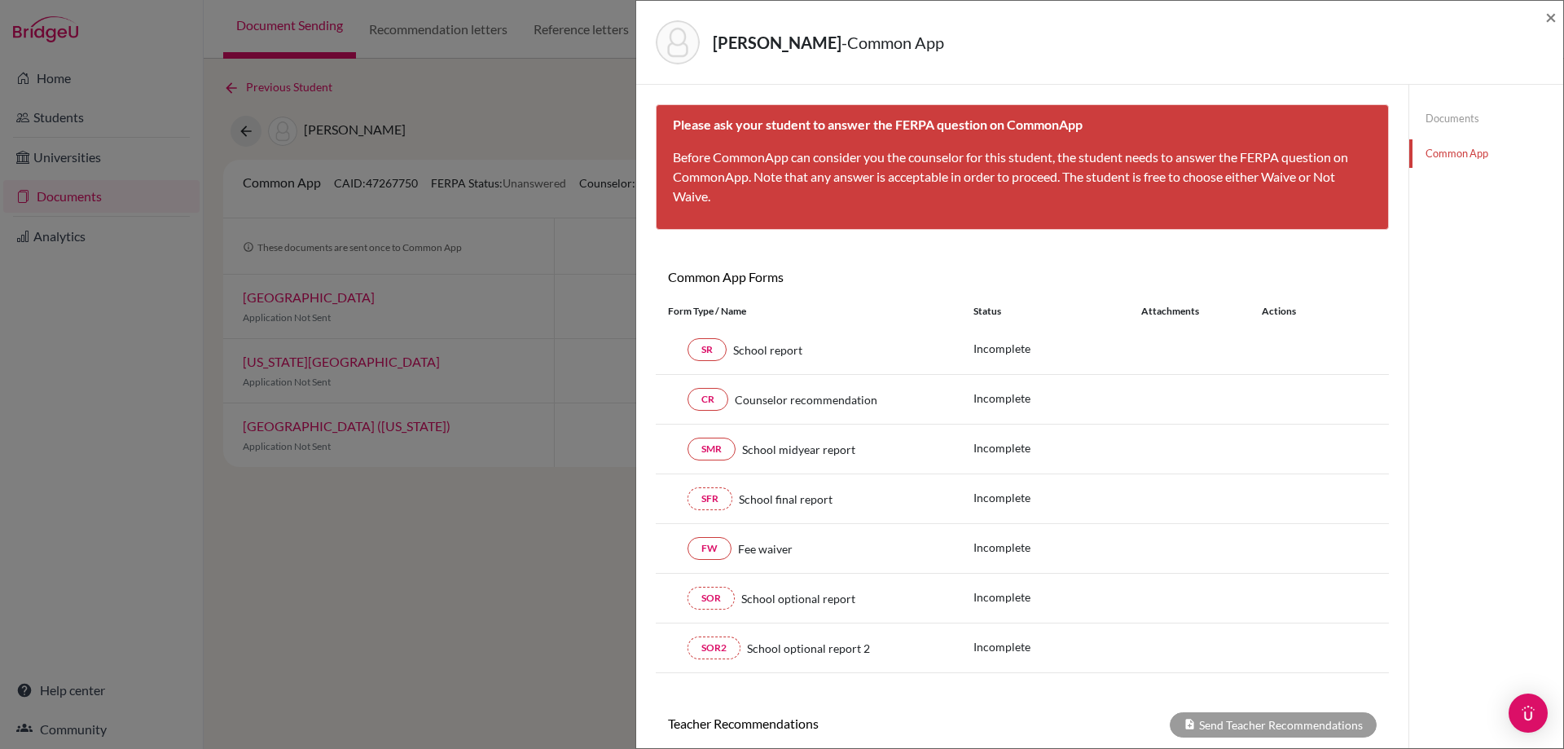
click at [1545, 12] on div "Atha, Joseph - Common App ×" at bounding box center [1100, 42] width 914 height 70
click at [1555, 13] on span "×" at bounding box center [1551, 17] width 11 height 24
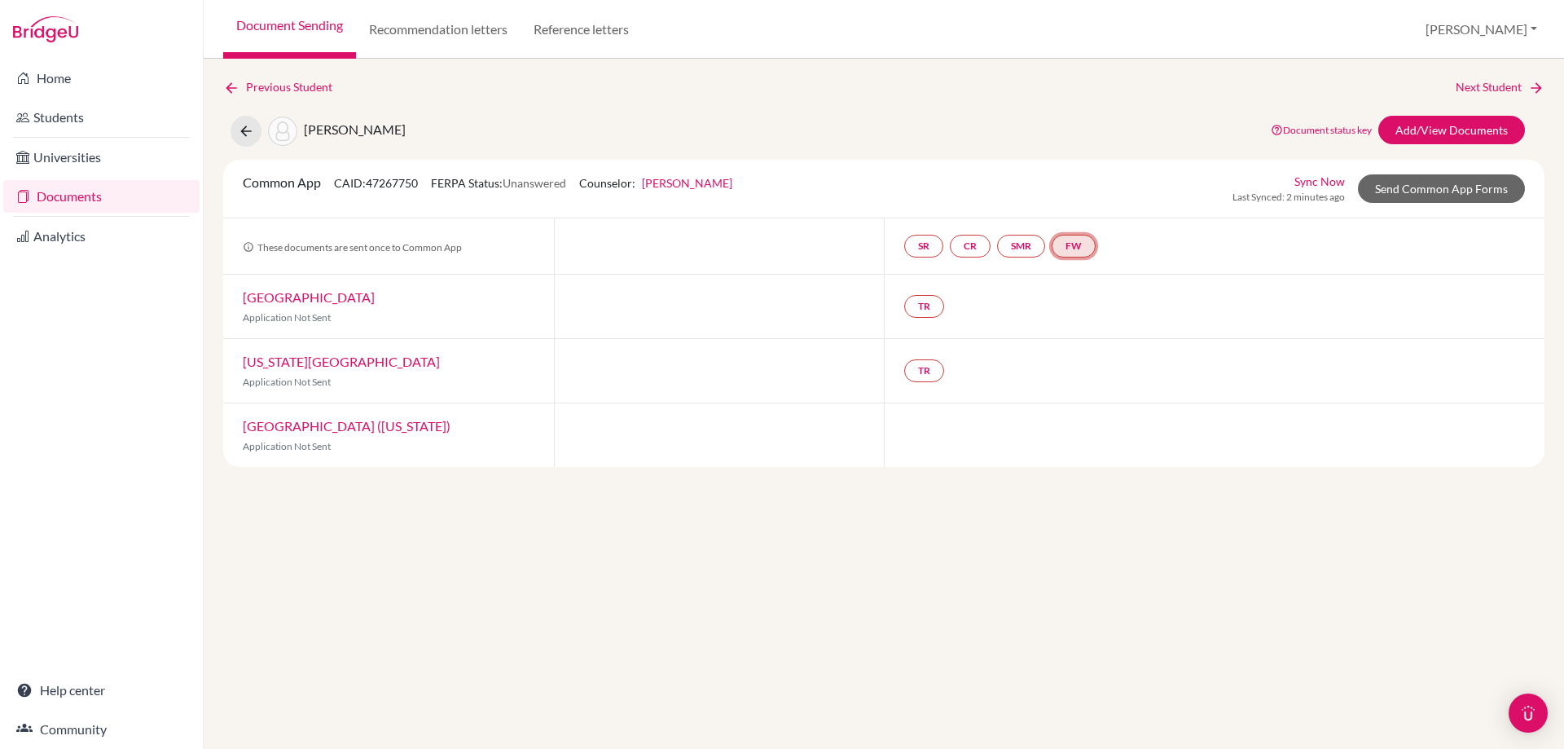
click at [1090, 240] on link "FW" at bounding box center [1074, 246] width 44 height 23
click at [1060, 165] on h3 "Fee waiver" at bounding box center [1079, 166] width 79 height 29
click at [1075, 251] on link "FW" at bounding box center [1074, 246] width 44 height 23
click at [1092, 205] on small "Incomplete" at bounding box center [1078, 212] width 59 height 15
click at [1096, 240] on link "FW" at bounding box center [1074, 246] width 44 height 23
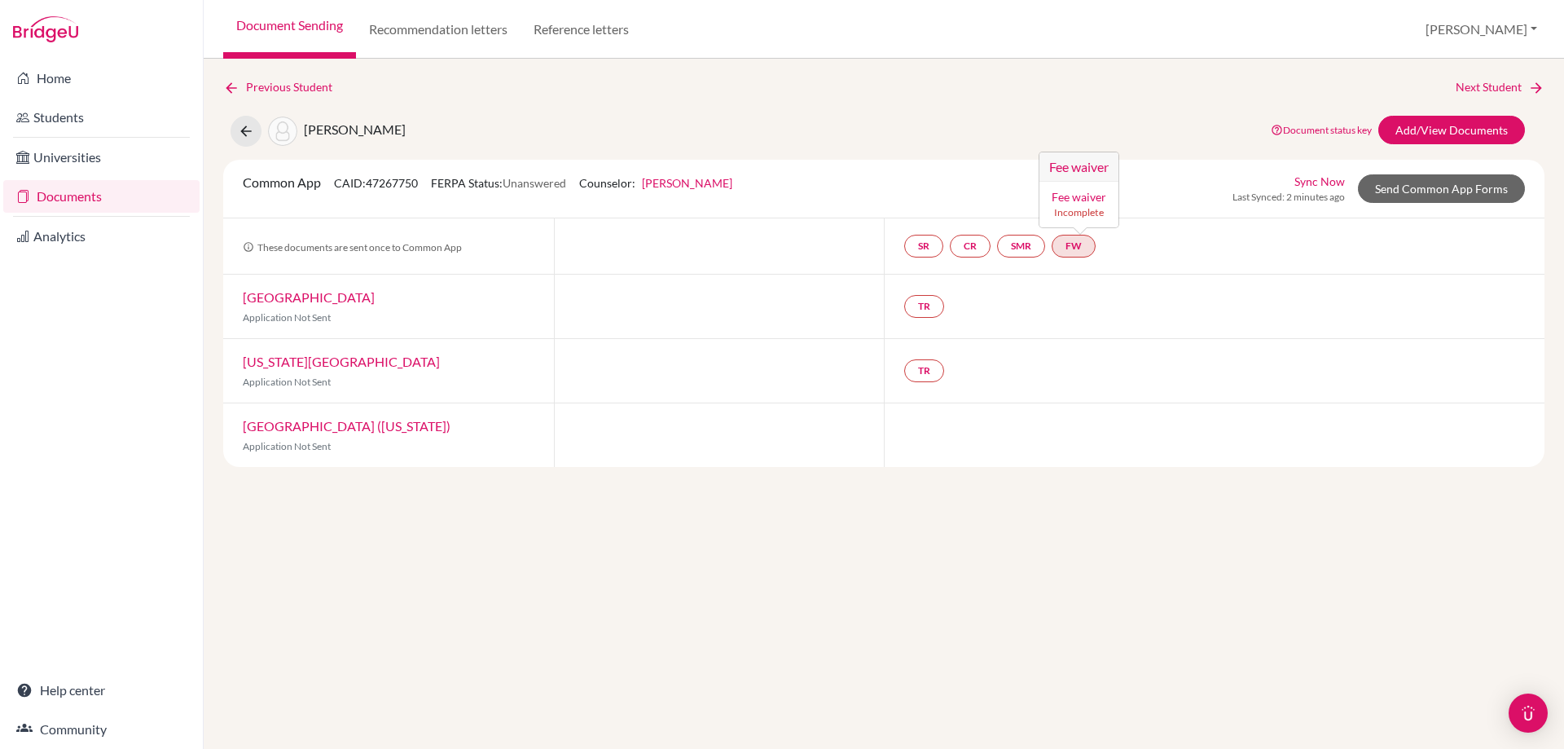
click at [1089, 203] on link "Fee waiver" at bounding box center [1079, 197] width 55 height 14
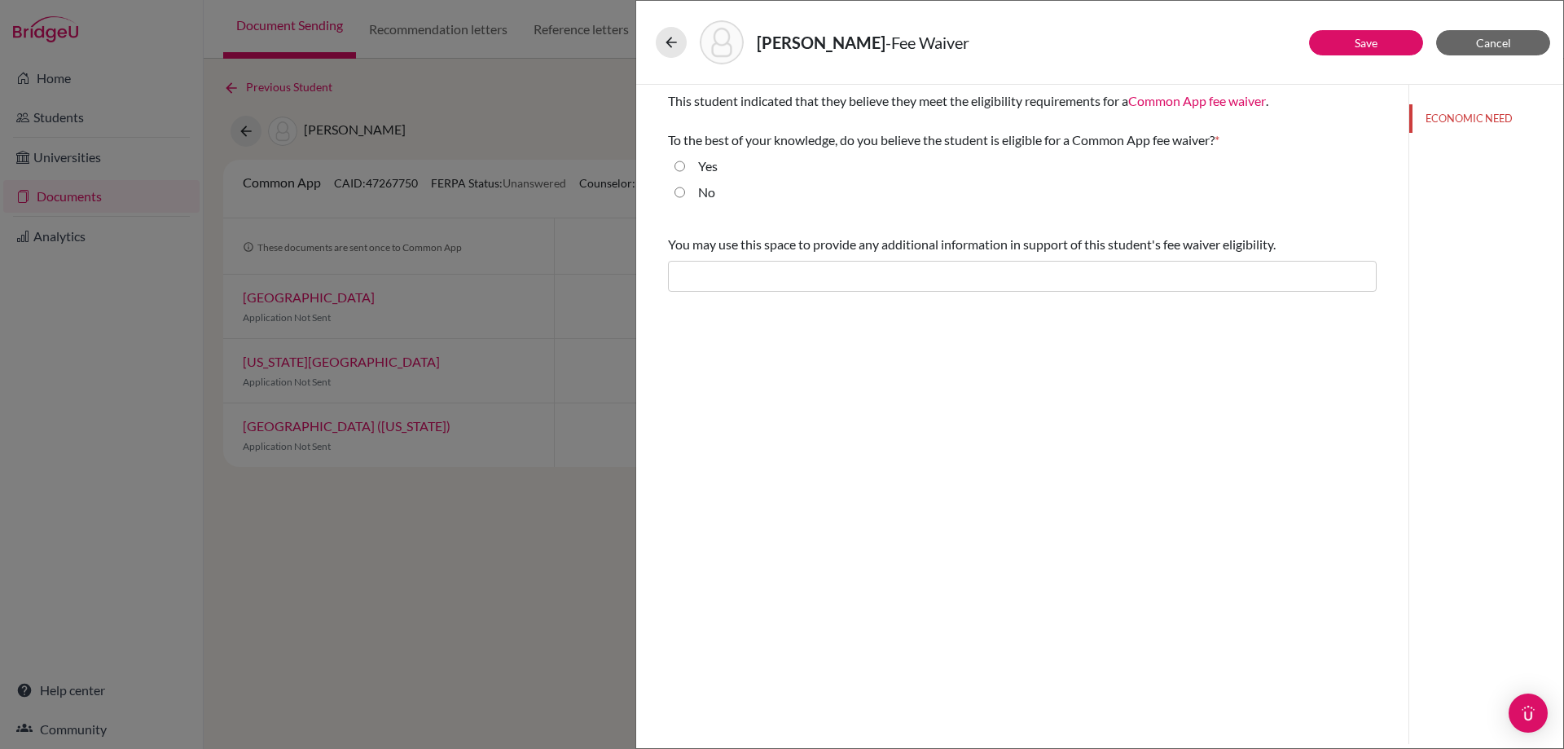
click at [677, 164] on input "Yes" at bounding box center [680, 166] width 11 height 20
radio input "true"
click at [1355, 51] on button "Save" at bounding box center [1366, 42] width 114 height 25
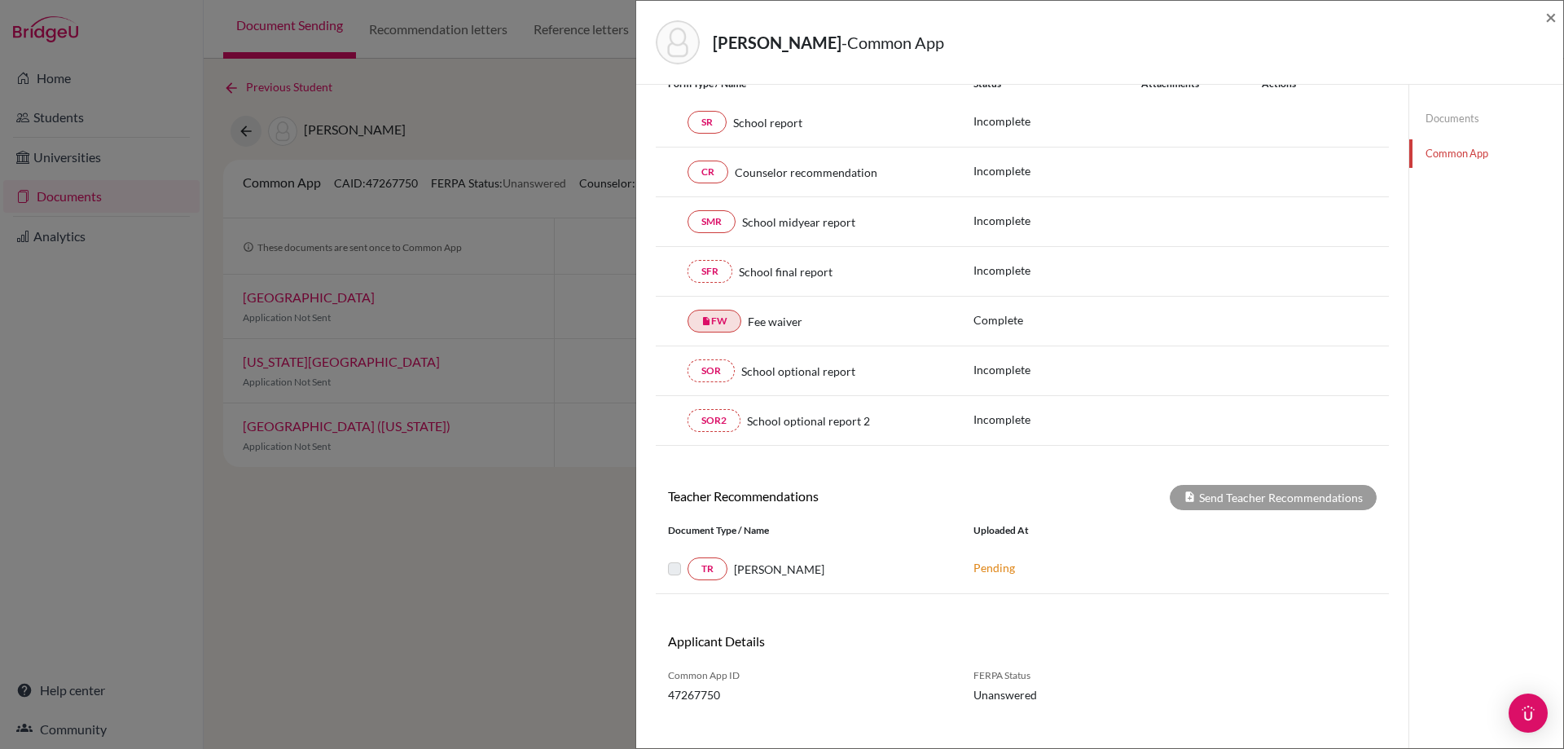
scroll to position [248, 0]
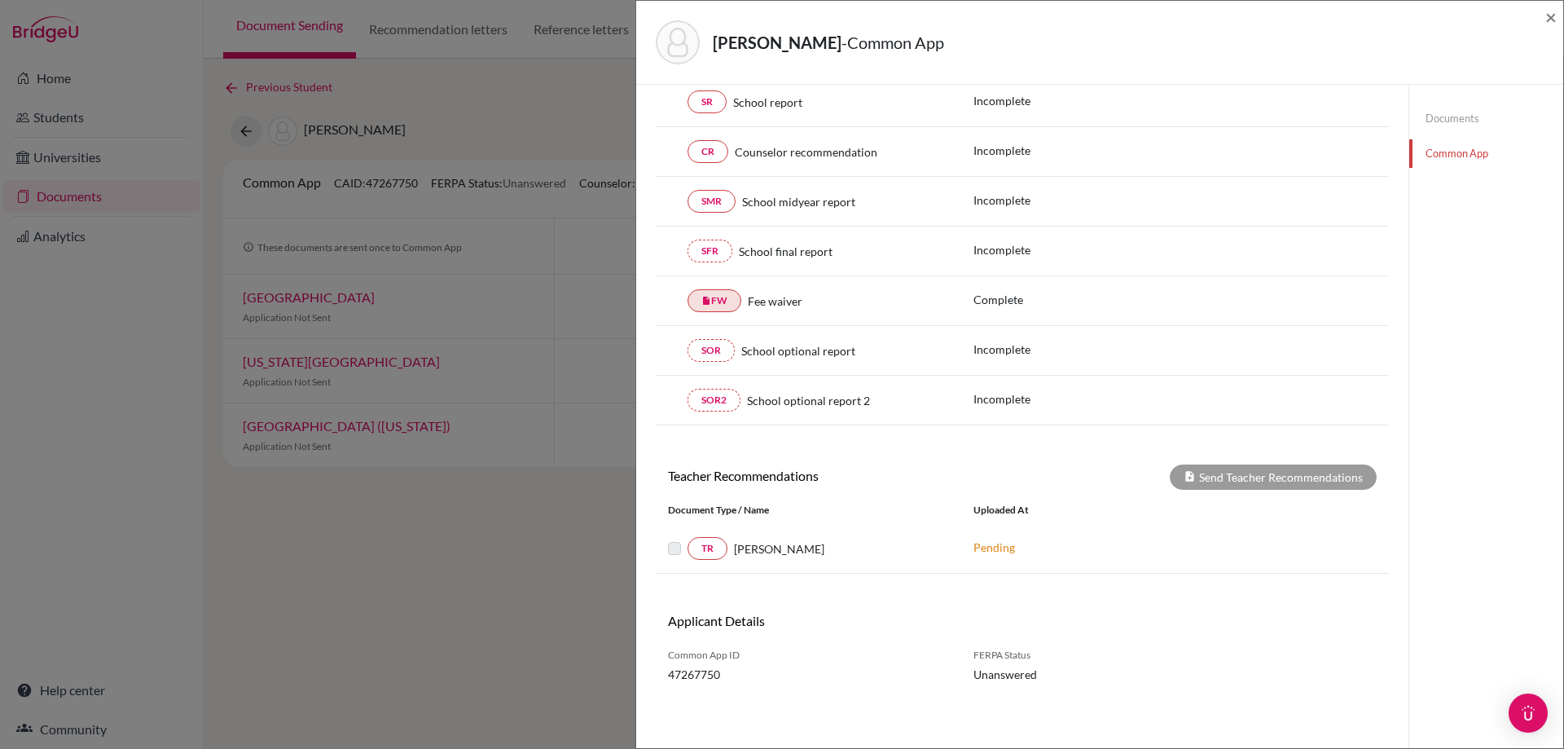
click at [375, 486] on div "Atha, Joseph - Common App × × Please ask your student to answer the FERPA quest…" at bounding box center [782, 374] width 1564 height 749
drag, startPoint x: 1552, startPoint y: 15, endPoint x: 1265, endPoint y: 8, distance: 286.9
click at [1552, 14] on span "×" at bounding box center [1551, 17] width 11 height 24
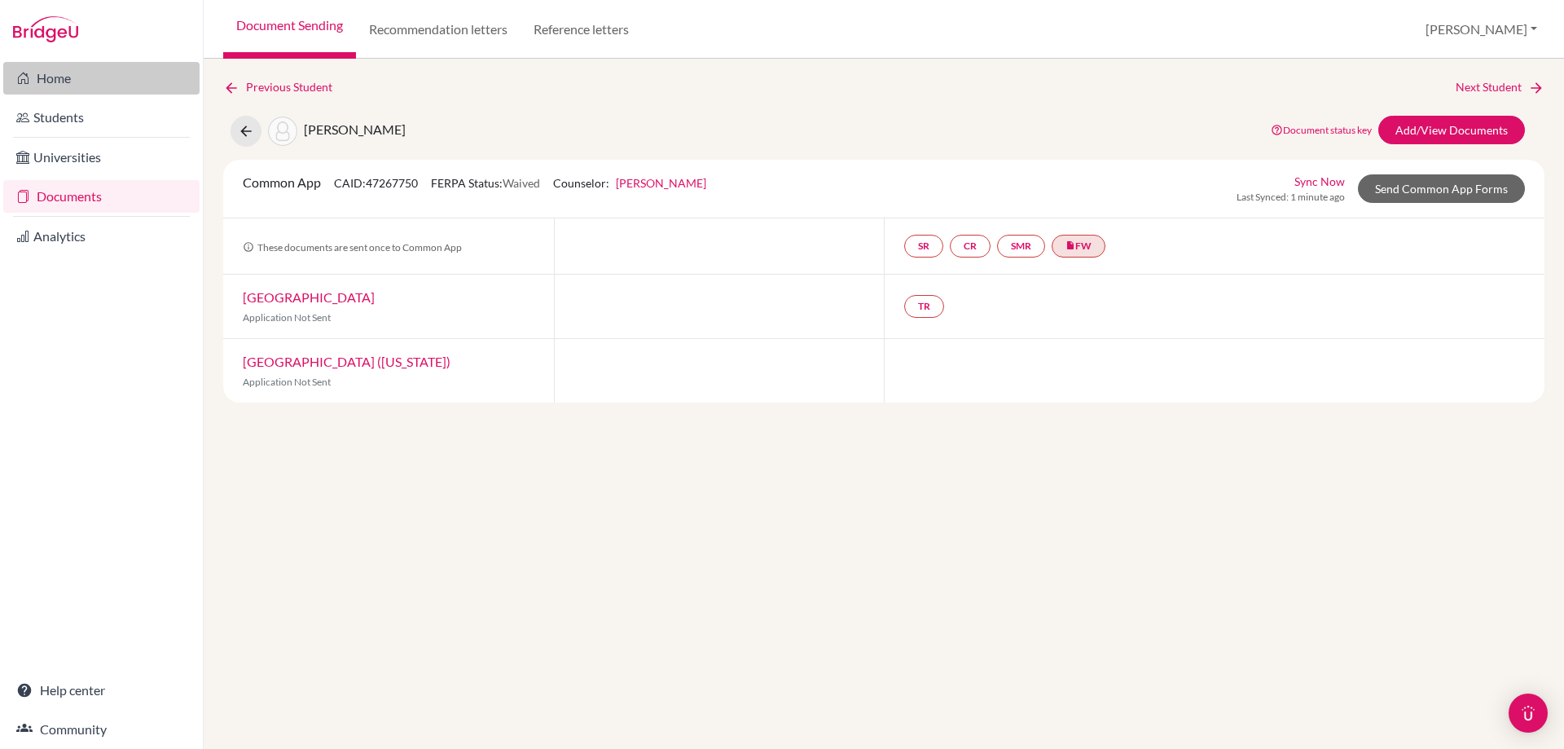
click at [125, 83] on link "Home" at bounding box center [101, 78] width 196 height 33
